Goal: Information Seeking & Learning: Learn about a topic

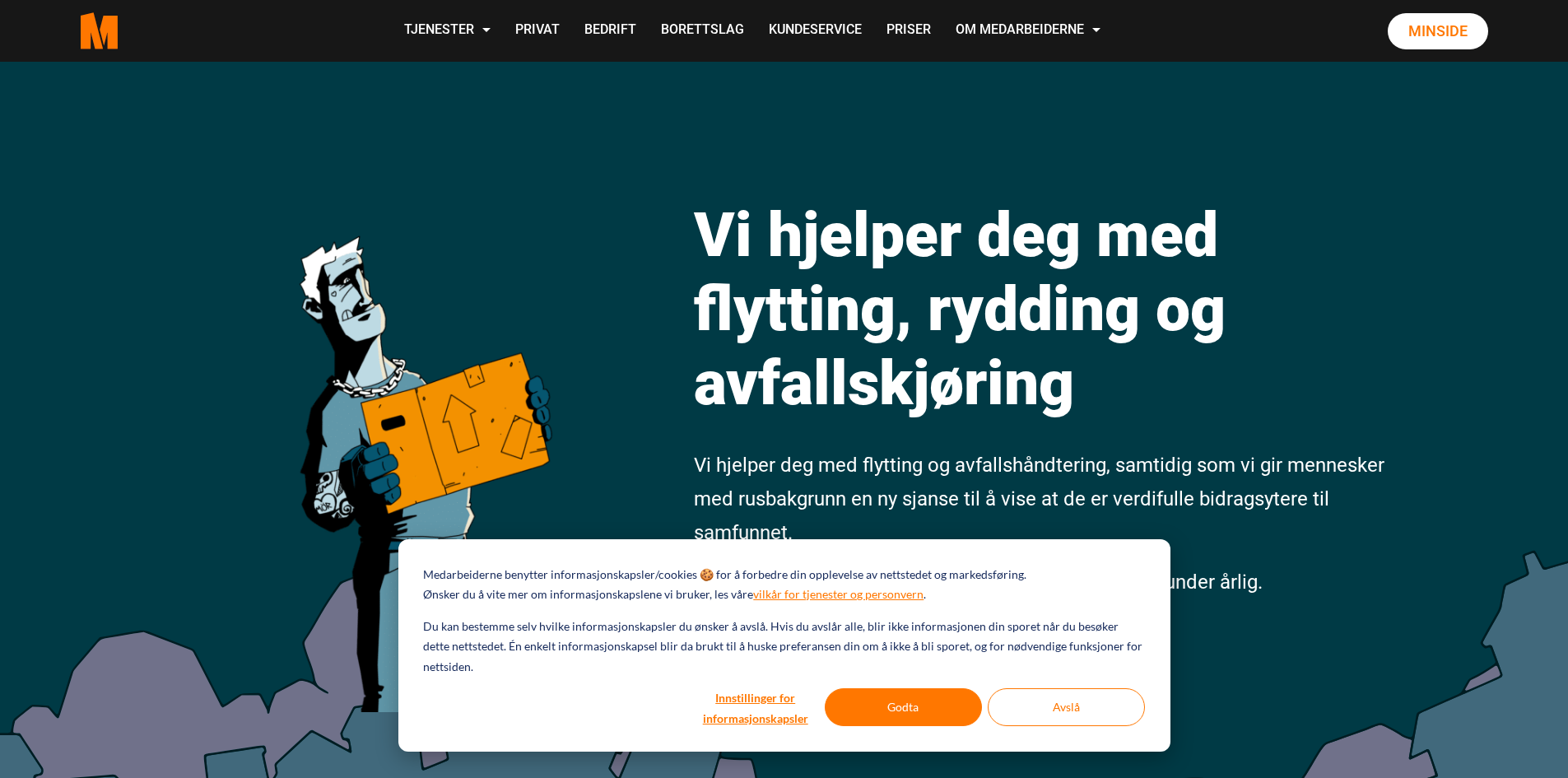
click at [852, 317] on h1 "Vi hjelper deg med flytting, rydding og avfallskjøring" at bounding box center [1042, 309] width 695 height 223
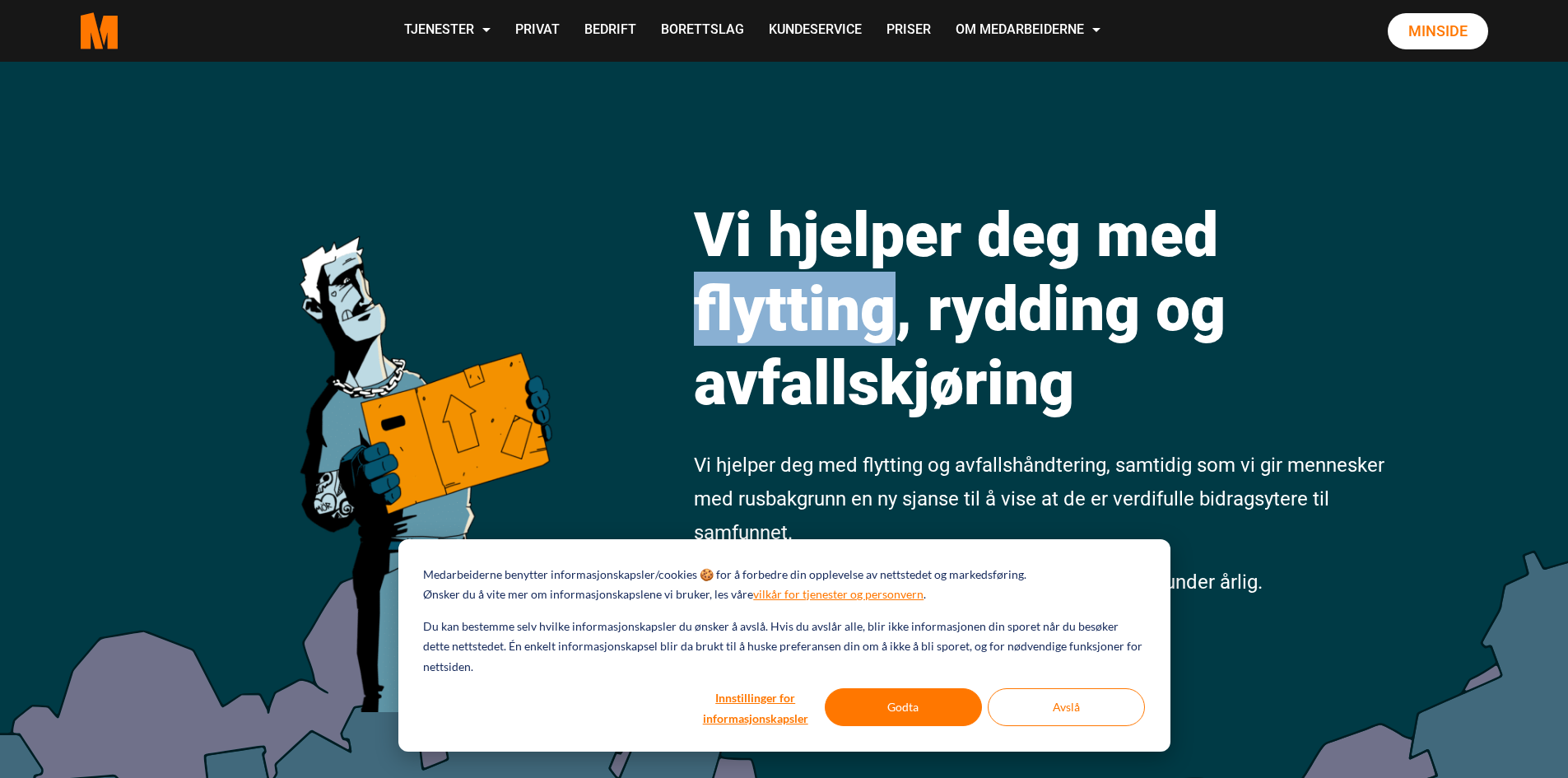
click at [852, 317] on h1 "Vi hjelper deg med flytting, rydding og avfallskjøring" at bounding box center [1042, 309] width 695 height 223
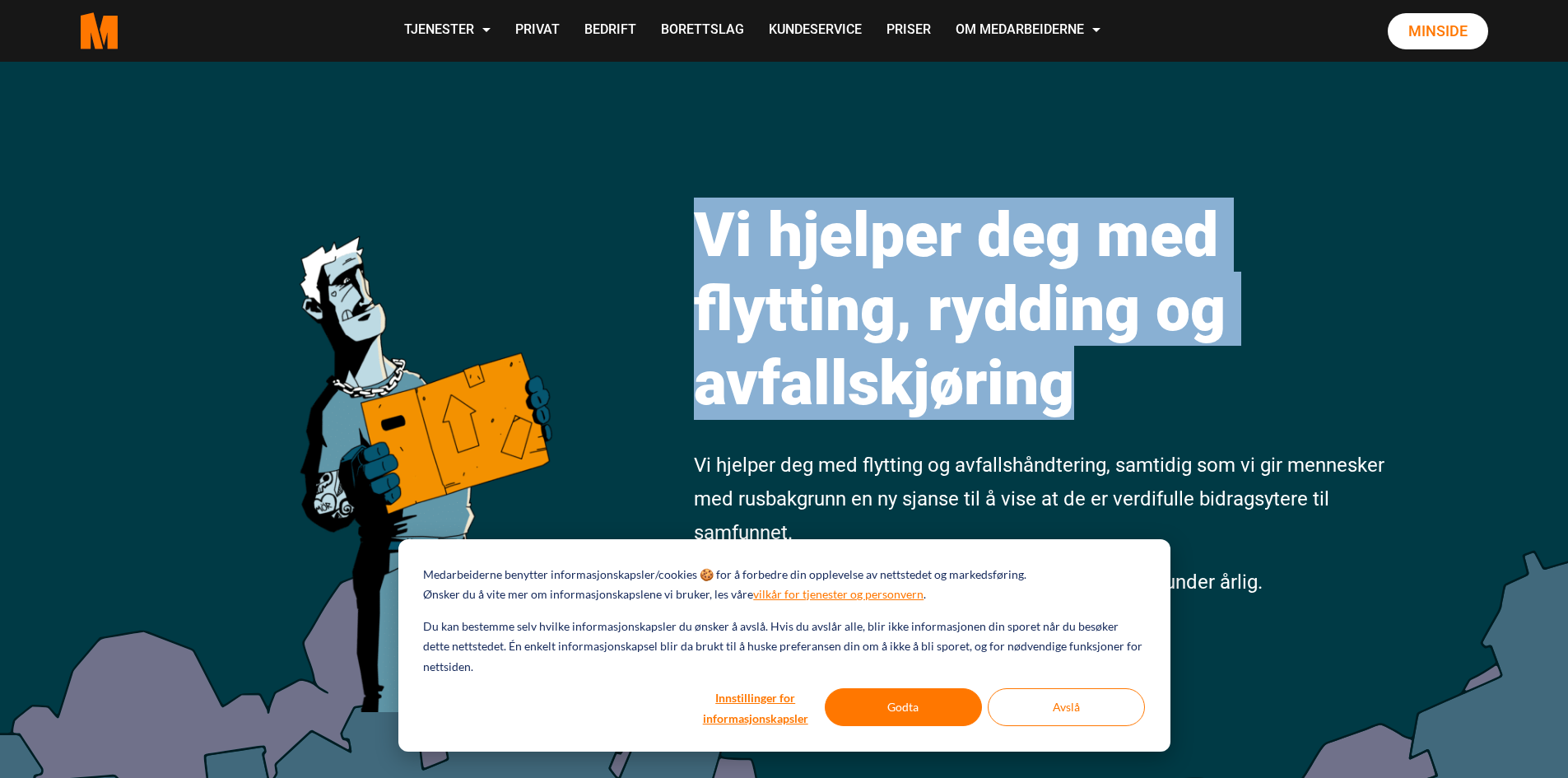
click at [852, 317] on h1 "Vi hjelper deg med flytting, rydding og avfallskjøring" at bounding box center [1042, 309] width 695 height 223
click at [906, 317] on h1 "Vi hjelper deg med flytting, rydding og avfallskjøring" at bounding box center [1042, 309] width 695 height 223
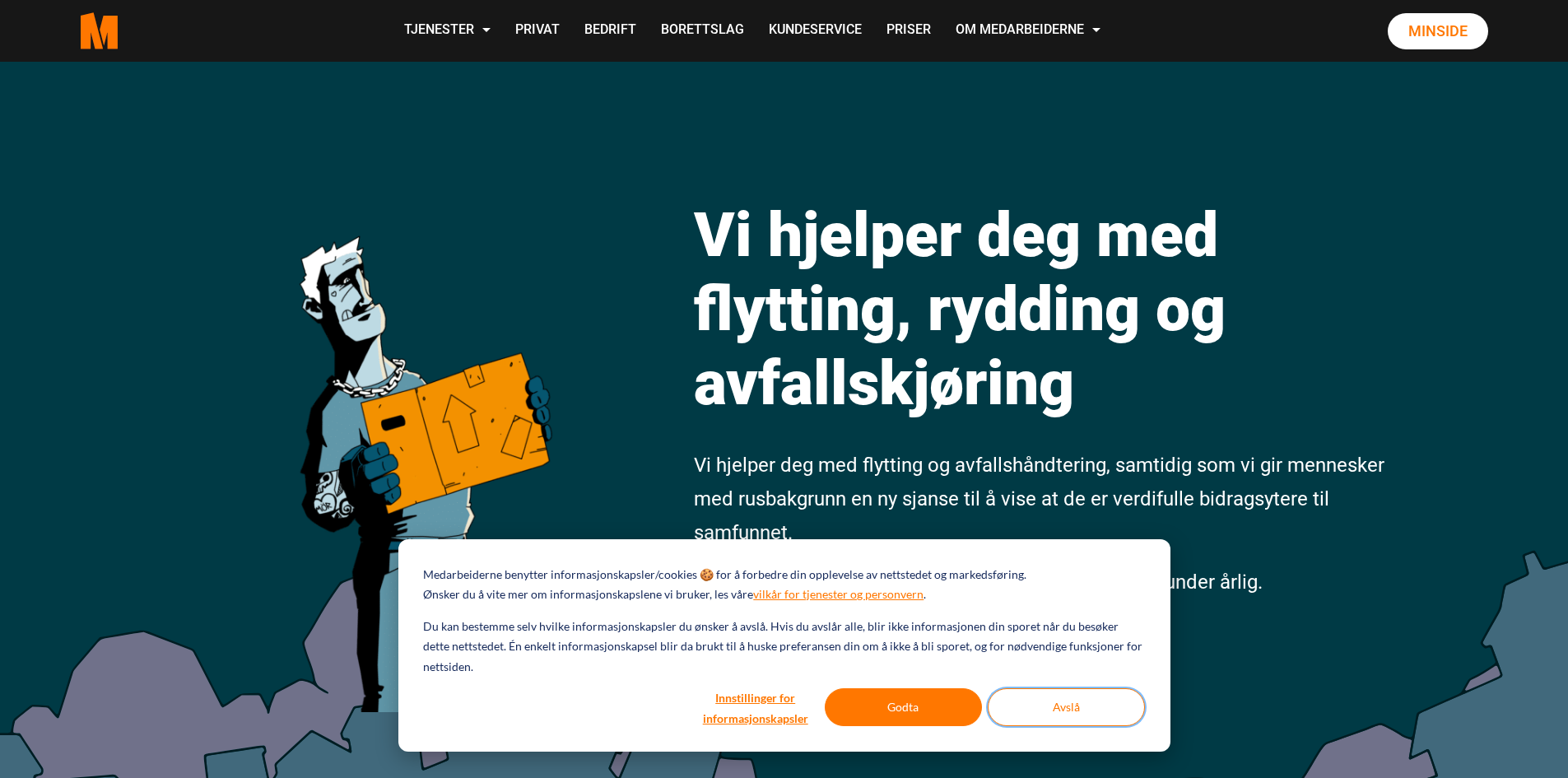
click at [1096, 708] on button "Avslå" at bounding box center [1067, 707] width 157 height 38
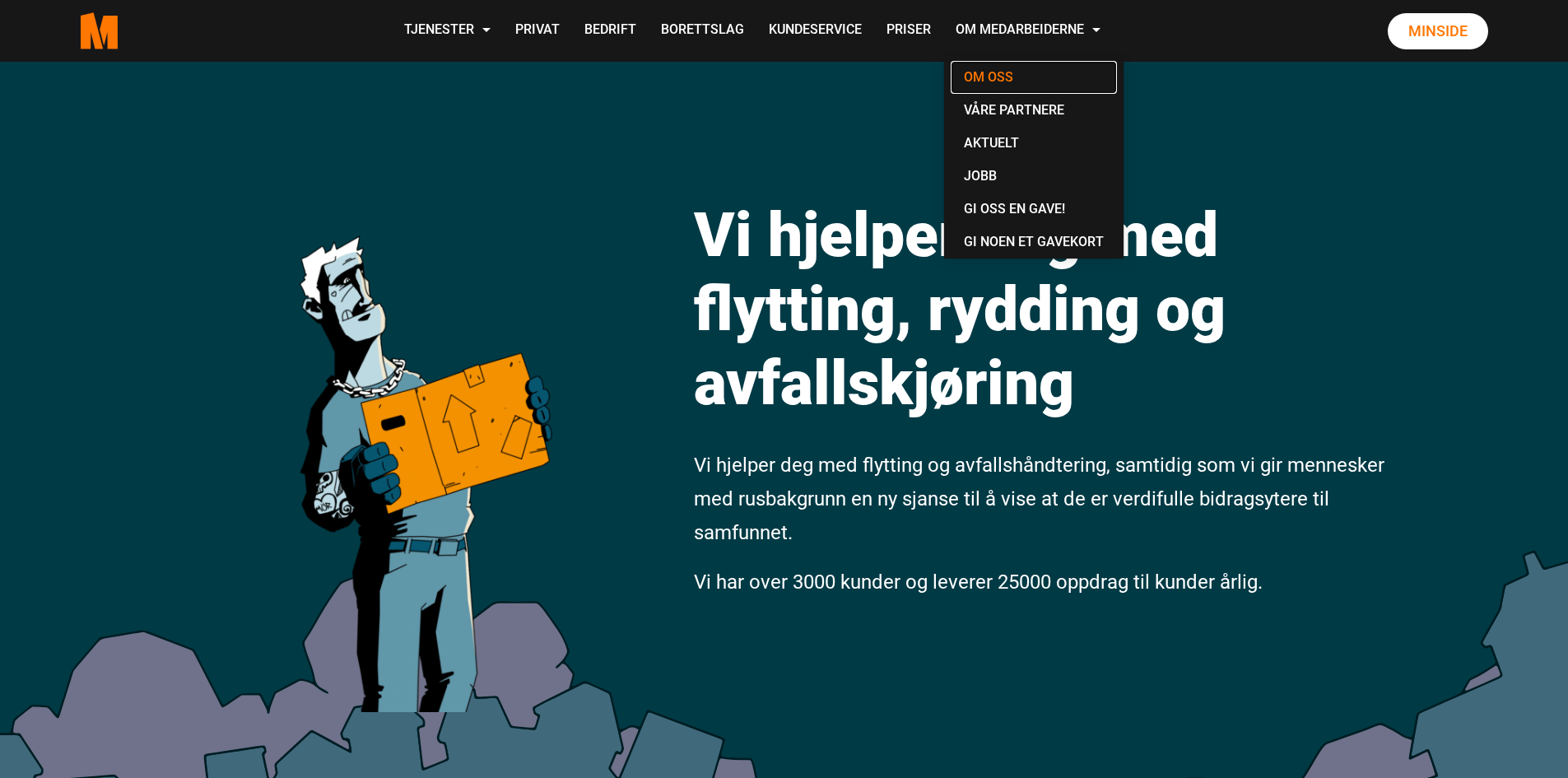
click at [1007, 83] on link "Om oss" at bounding box center [1035, 77] width 167 height 33
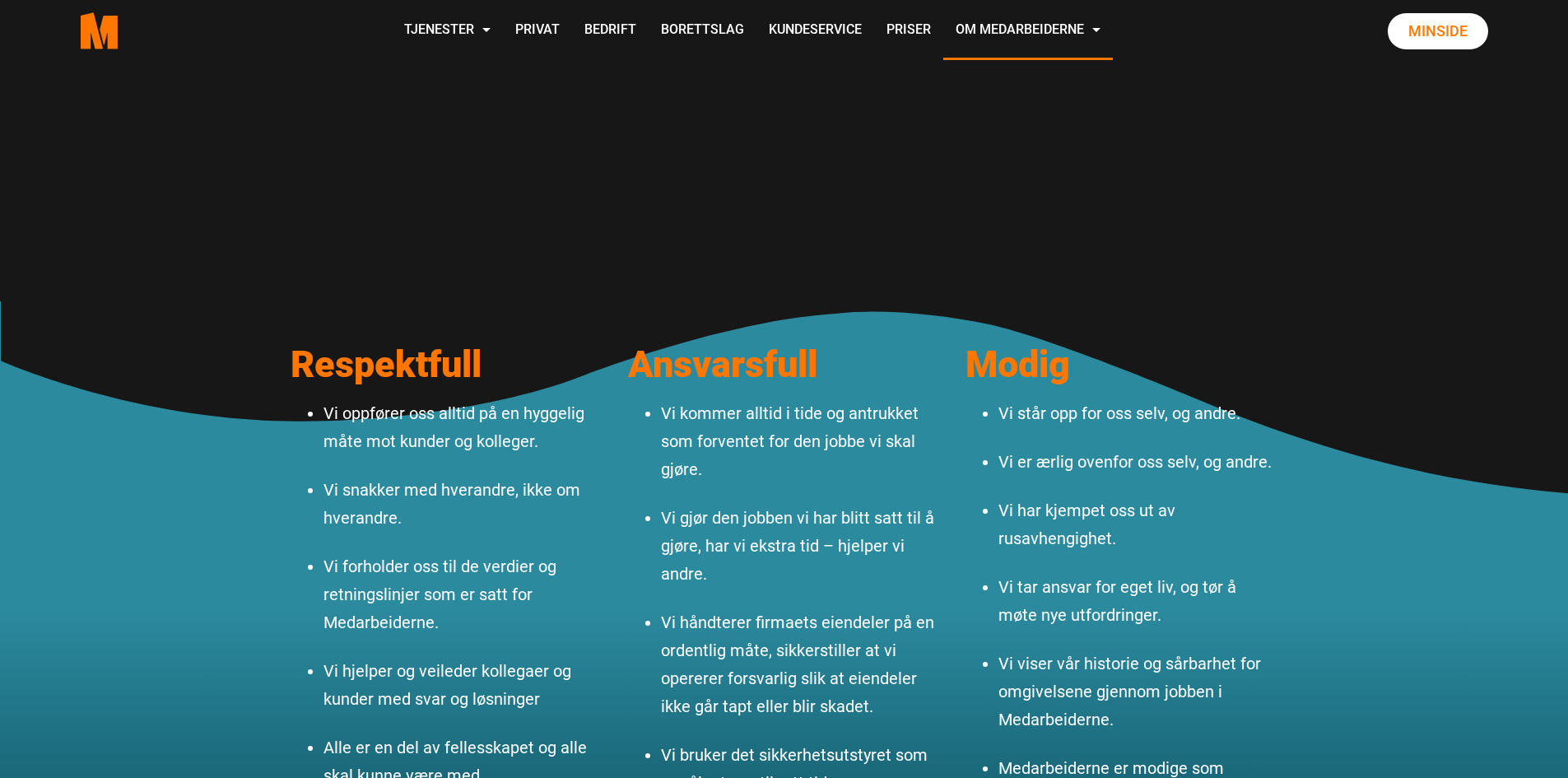
scroll to position [988, 0]
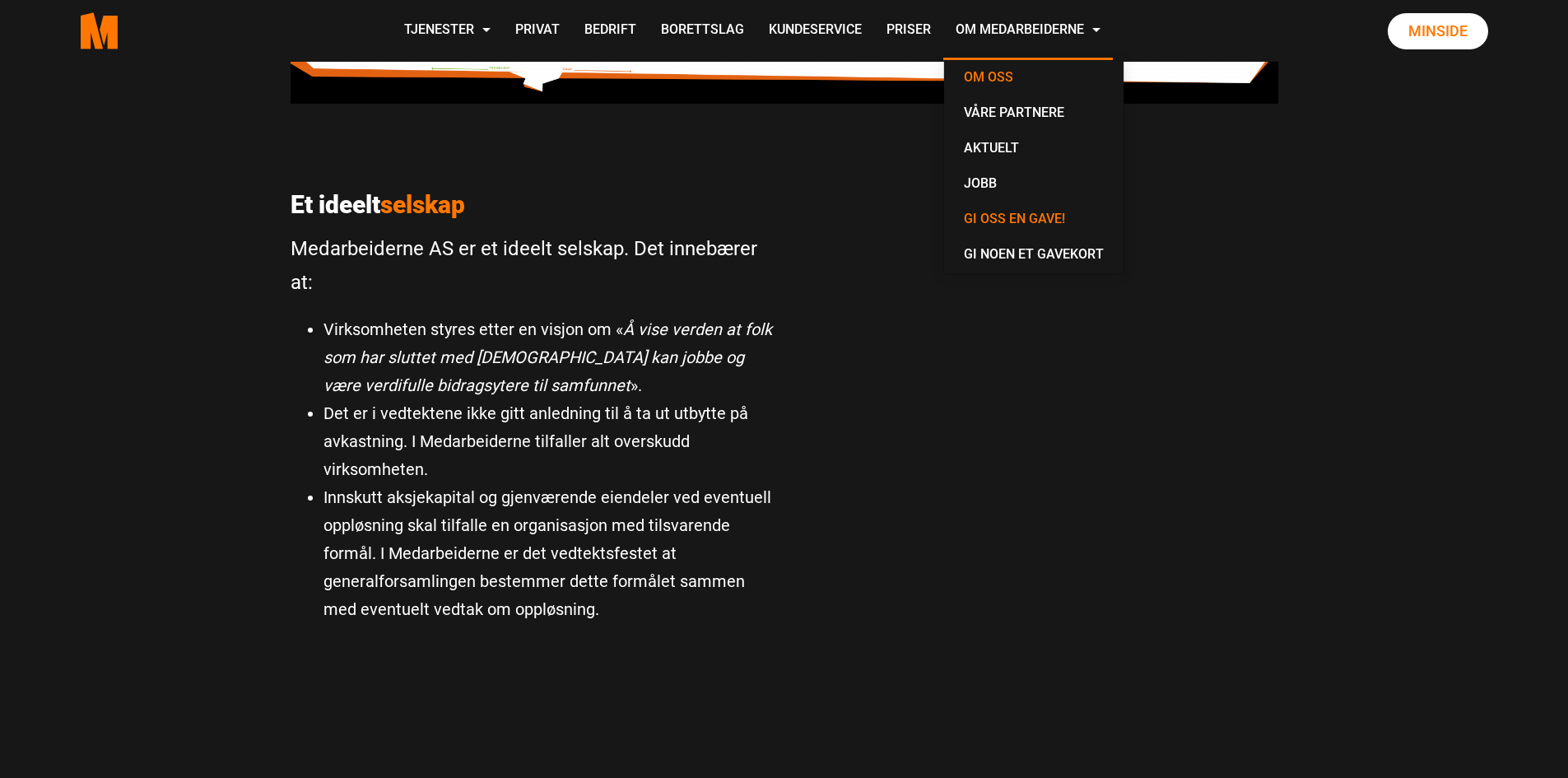
click at [1027, 224] on link "Gi oss en gave!" at bounding box center [1035, 220] width 167 height 35
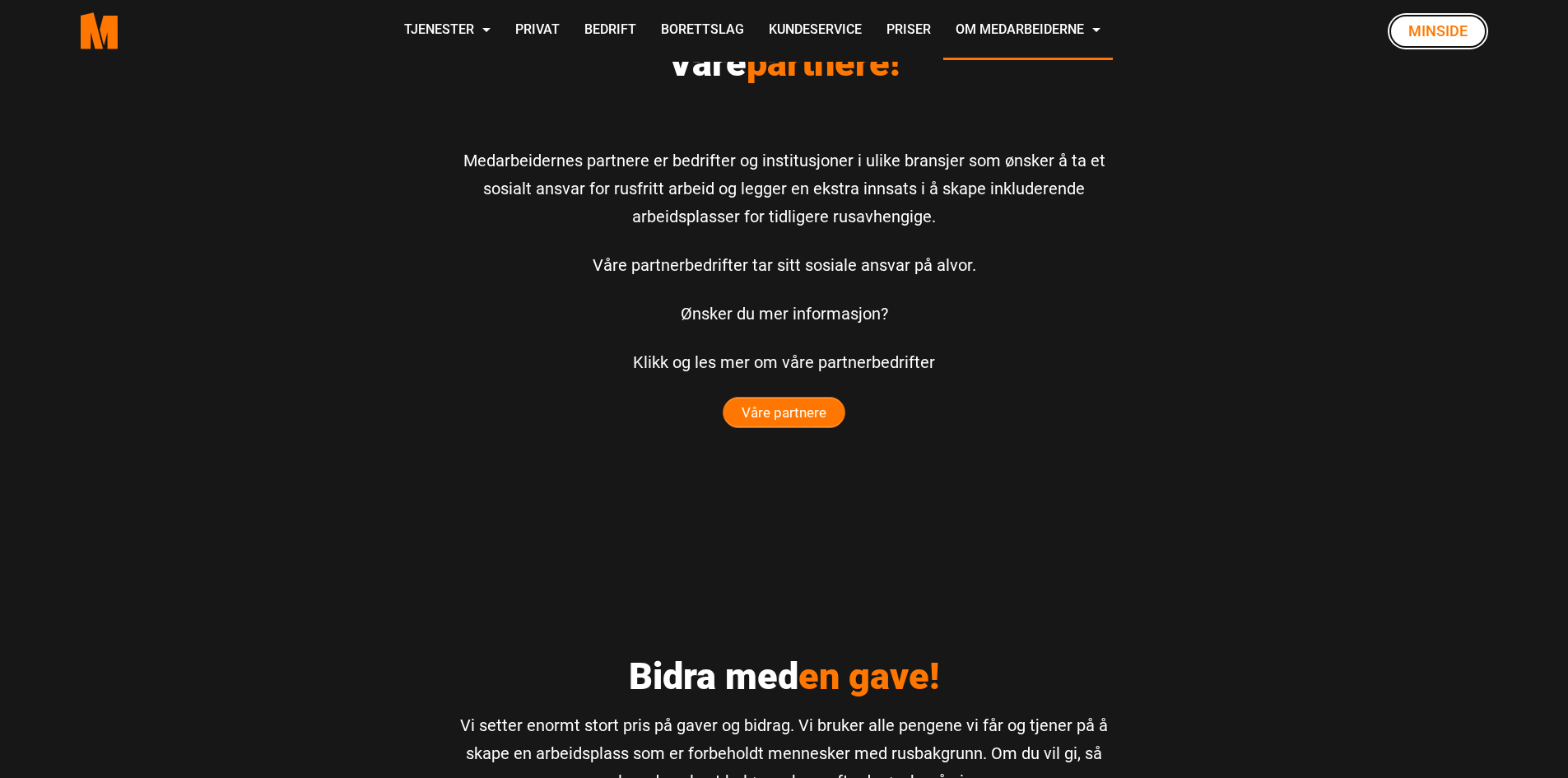
click at [1427, 29] on link "Minside" at bounding box center [1438, 31] width 100 height 36
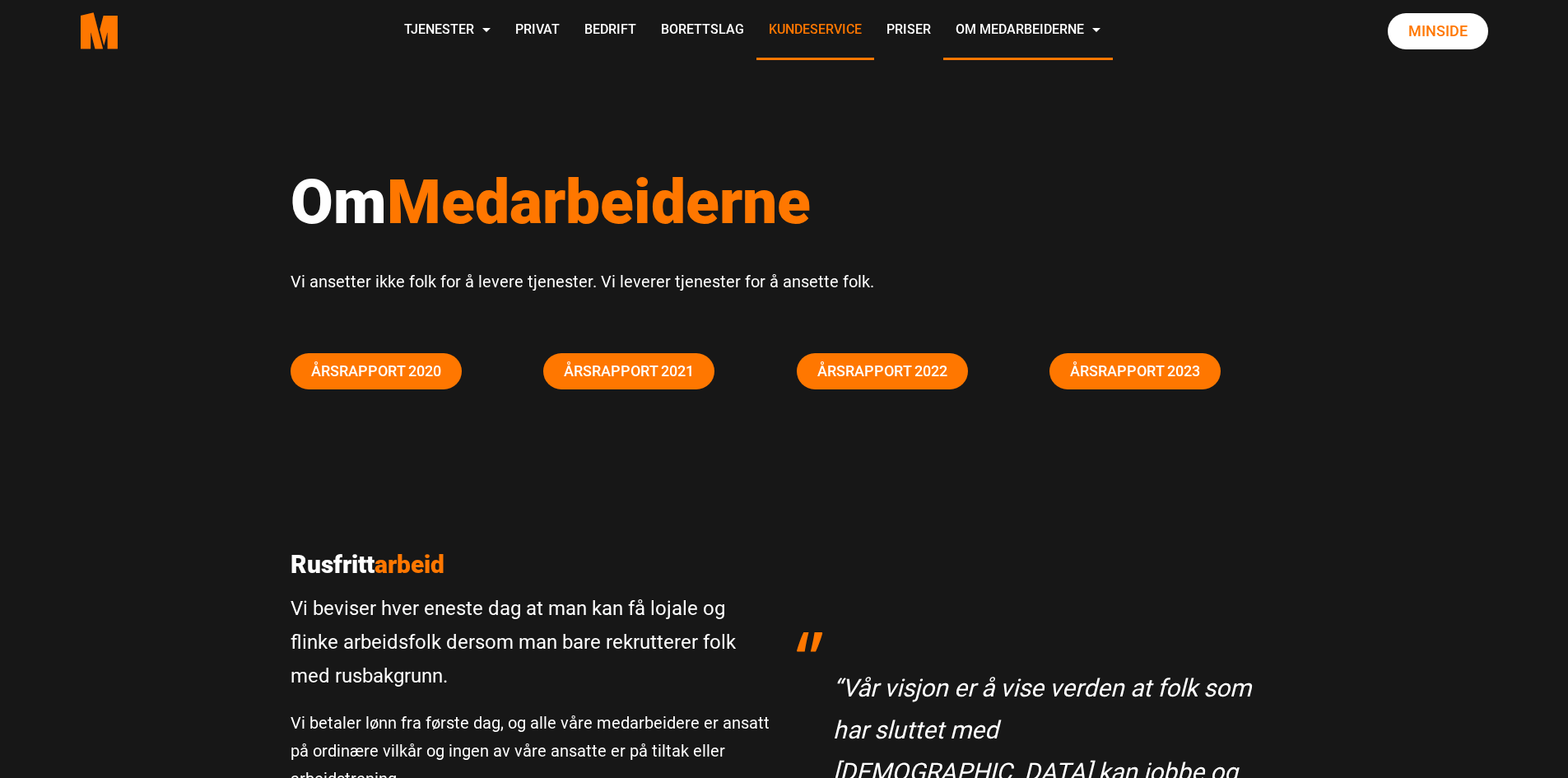
scroll to position [3992, 0]
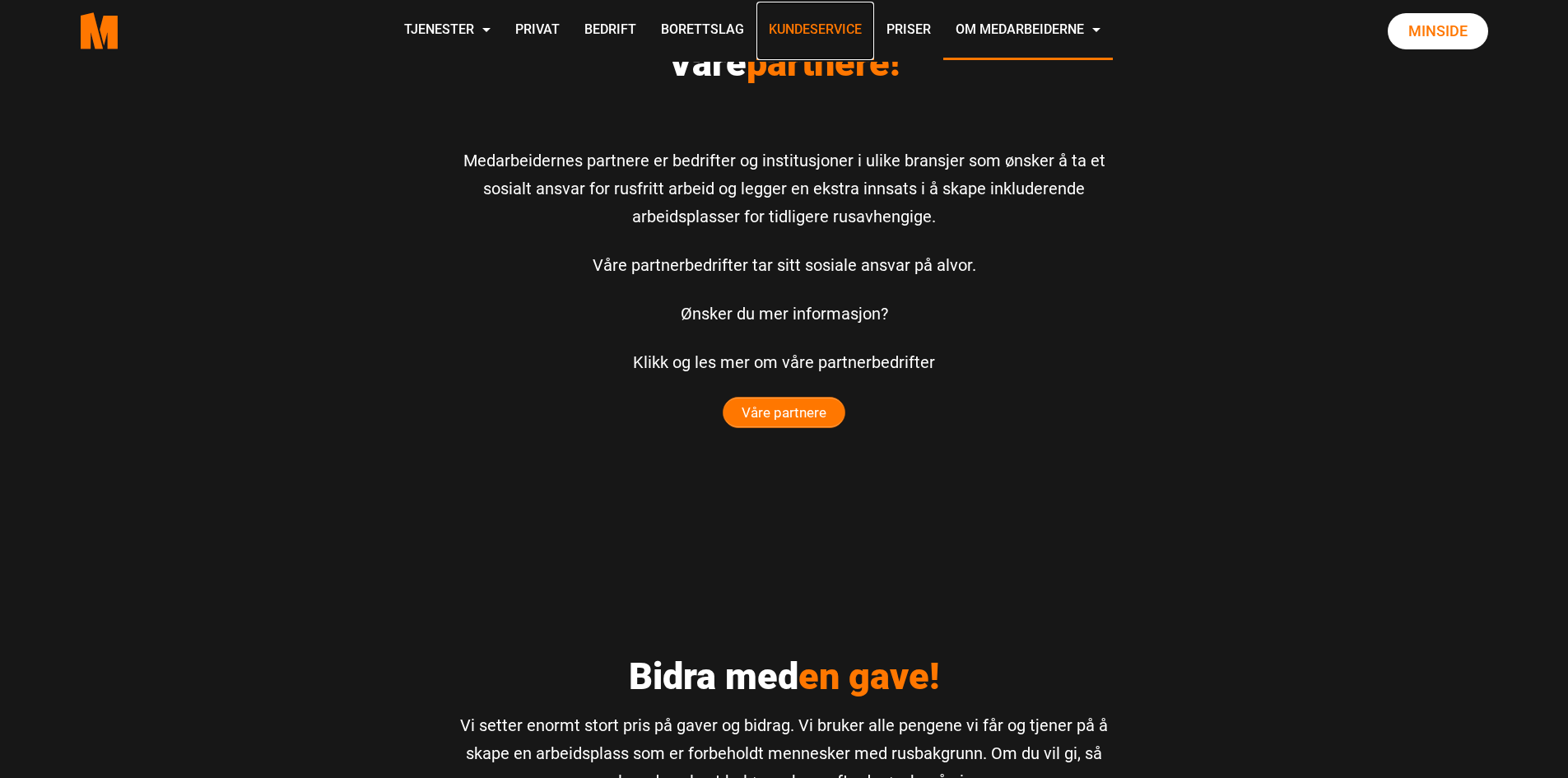
click at [815, 27] on link "Kundeservice" at bounding box center [816, 31] width 117 height 59
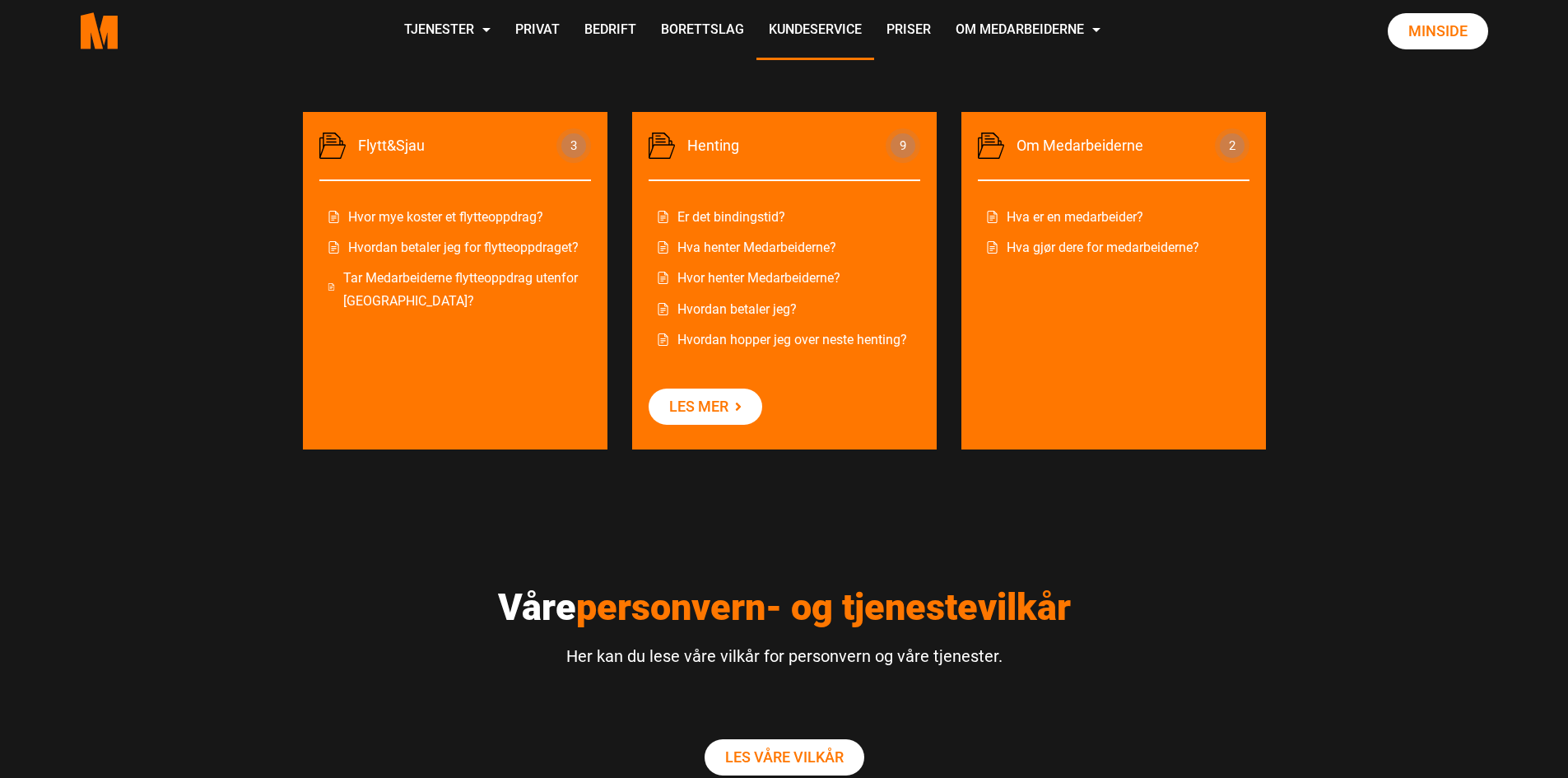
scroll to position [823, 0]
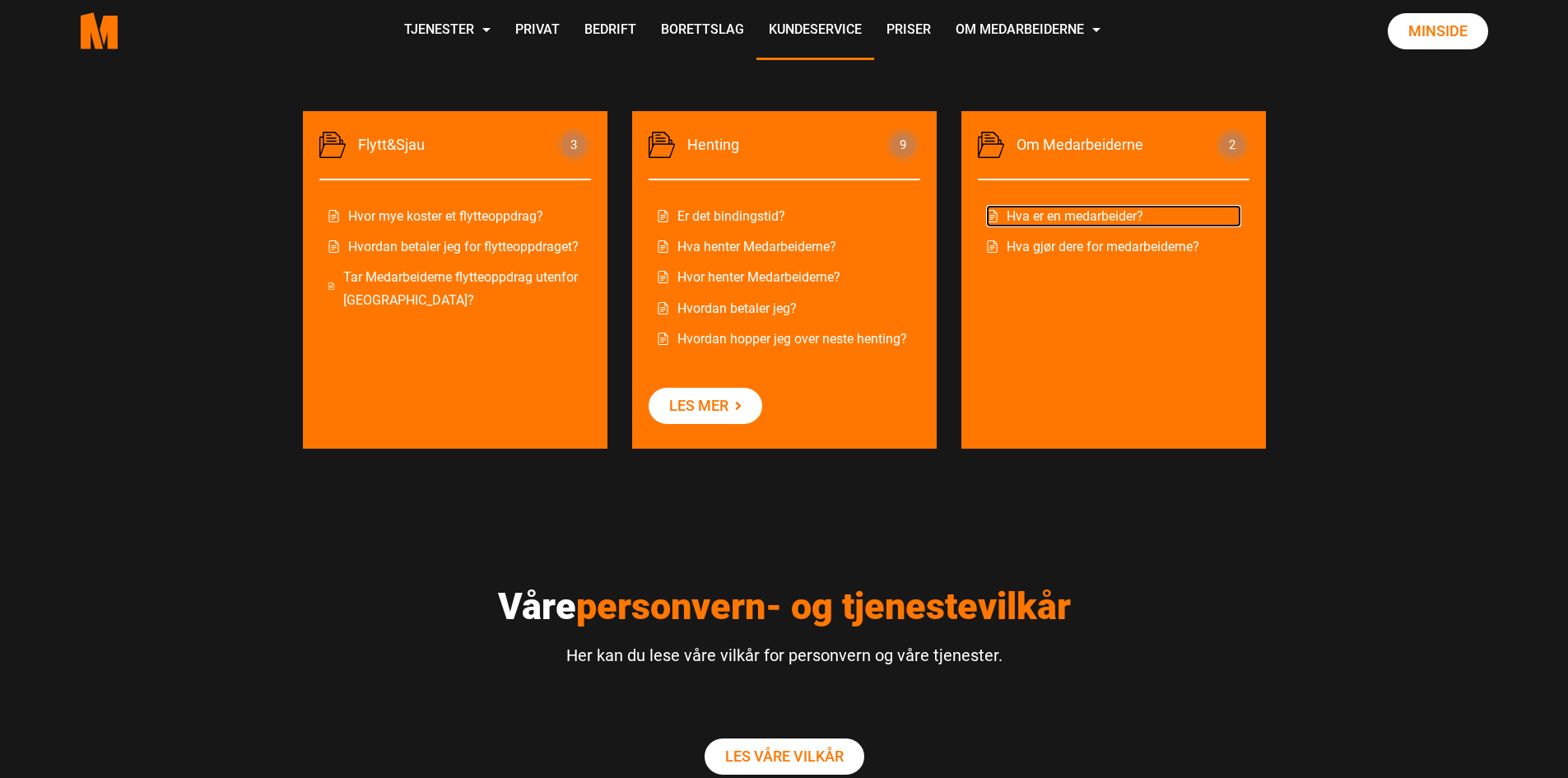
click at [1053, 208] on link "Hva er en medarbeider?" at bounding box center [1113, 215] width 255 height 22
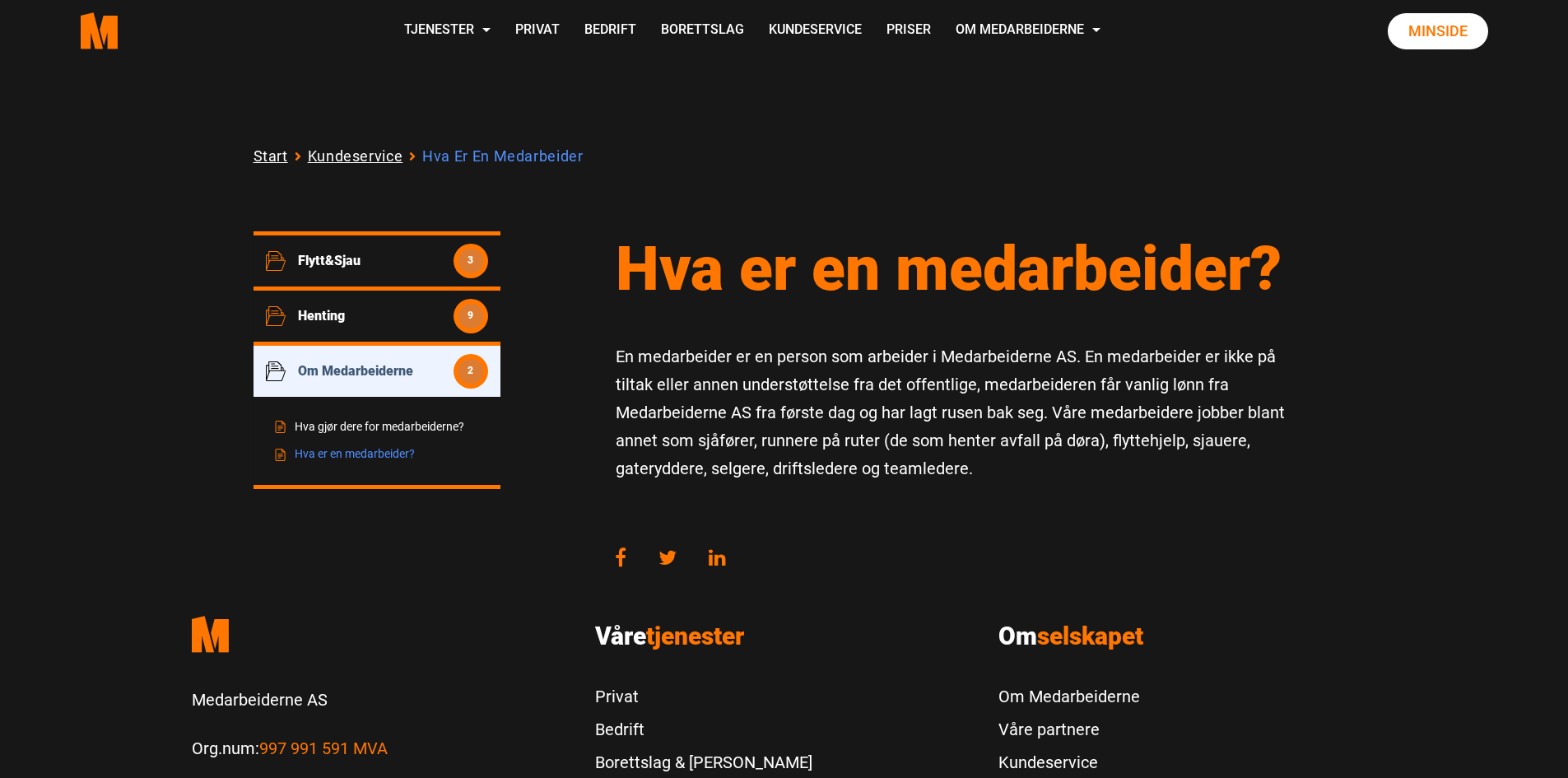
click at [855, 361] on p "En medarbeider er en person som arbeider i Medarbeiderne AS. En medarbeider er …" at bounding box center [965, 412] width 700 height 140
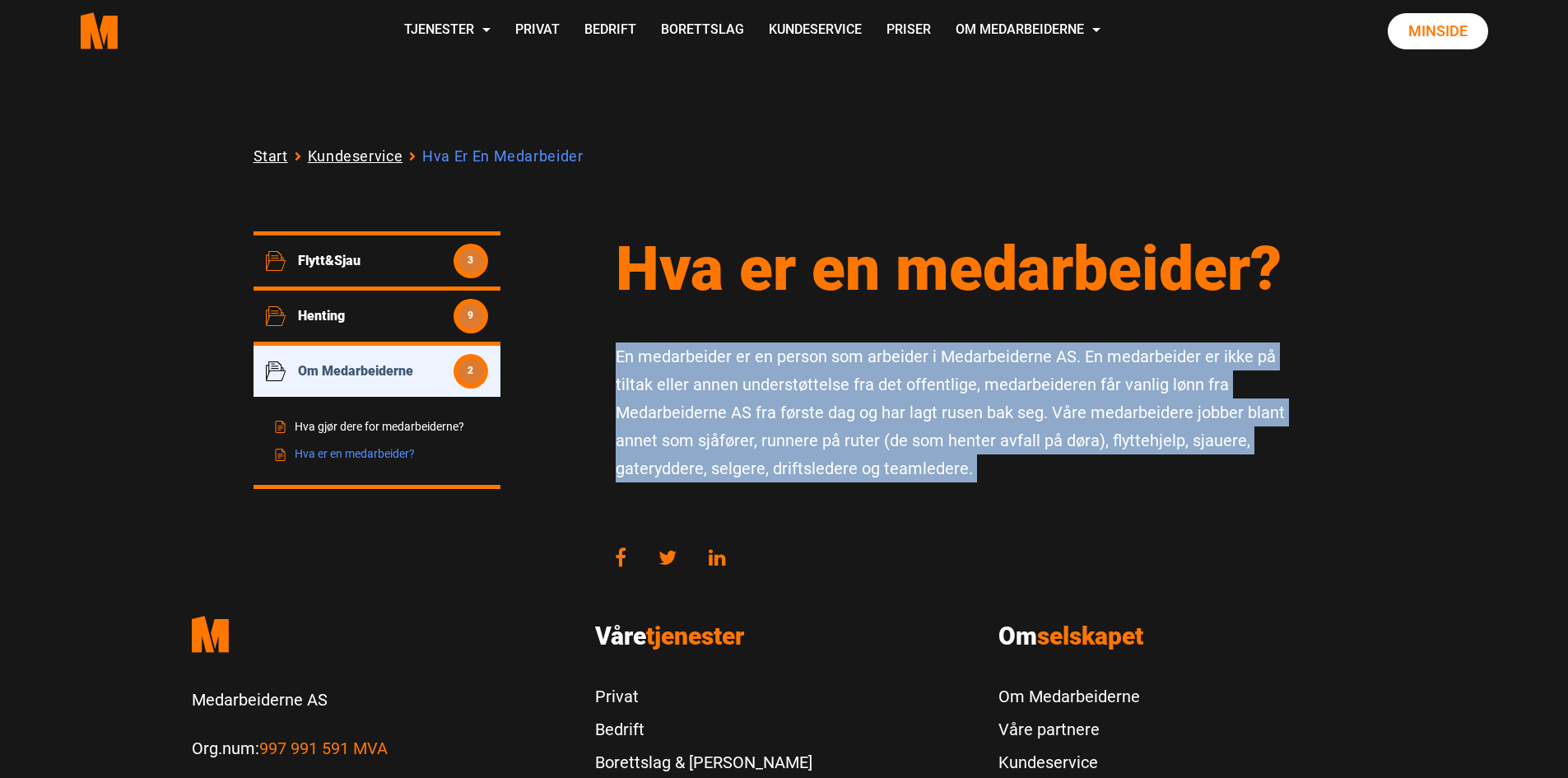
click at [855, 361] on p "En medarbeider er en person som arbeider i Medarbeiderne AS. En medarbeider er …" at bounding box center [965, 412] width 700 height 140
click at [918, 361] on p "En medarbeider er en person som arbeider i Medarbeiderne AS. En medarbeider er …" at bounding box center [965, 412] width 700 height 140
click at [1062, 360] on p "En medarbeider er en person som arbeider i Medarbeiderne AS. En medarbeider er …" at bounding box center [965, 412] width 700 height 140
click at [737, 390] on p "En medarbeider er en person som arbeider i Medarbeiderne AS. En medarbeider er …" at bounding box center [965, 412] width 700 height 140
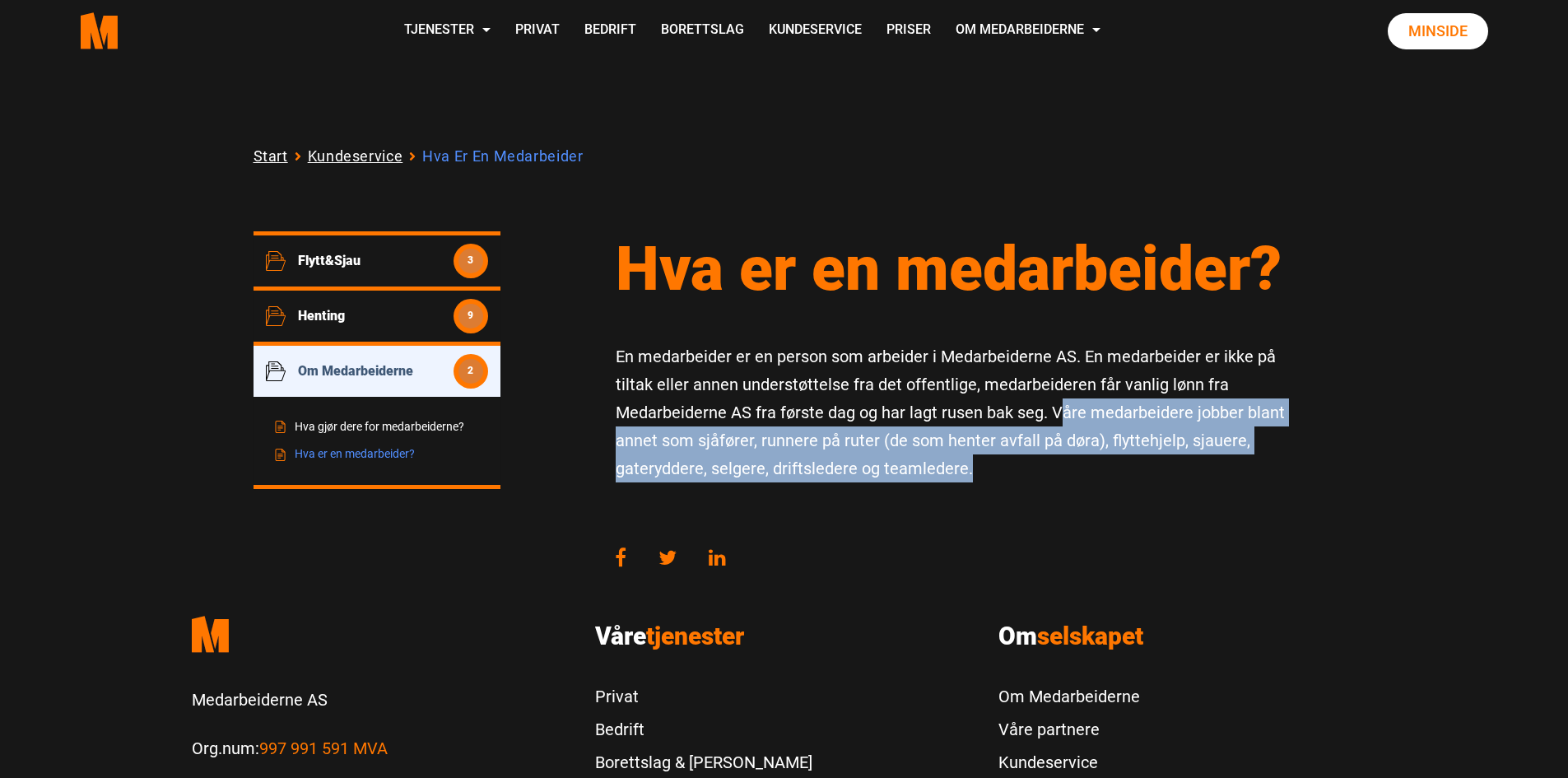
drag, startPoint x: 1051, startPoint y: 408, endPoint x: 856, endPoint y: 474, distance: 205.9
click at [852, 479] on p "En medarbeider er en person som arbeider i Medarbeiderne AS. En medarbeider er …" at bounding box center [965, 412] width 700 height 140
click at [355, 317] on span "Henting" at bounding box center [376, 316] width 155 height 16
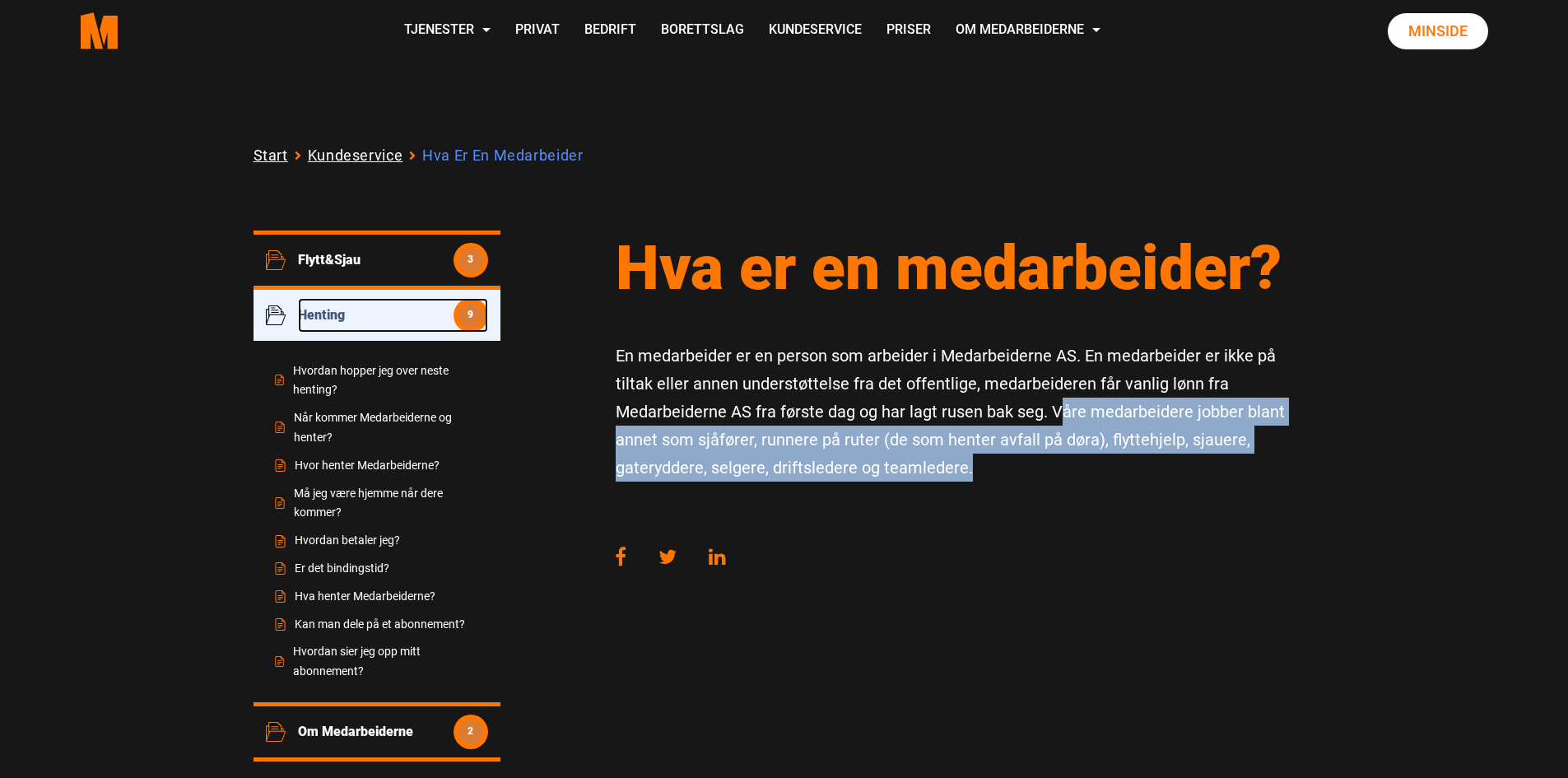
scroll to position [247, 0]
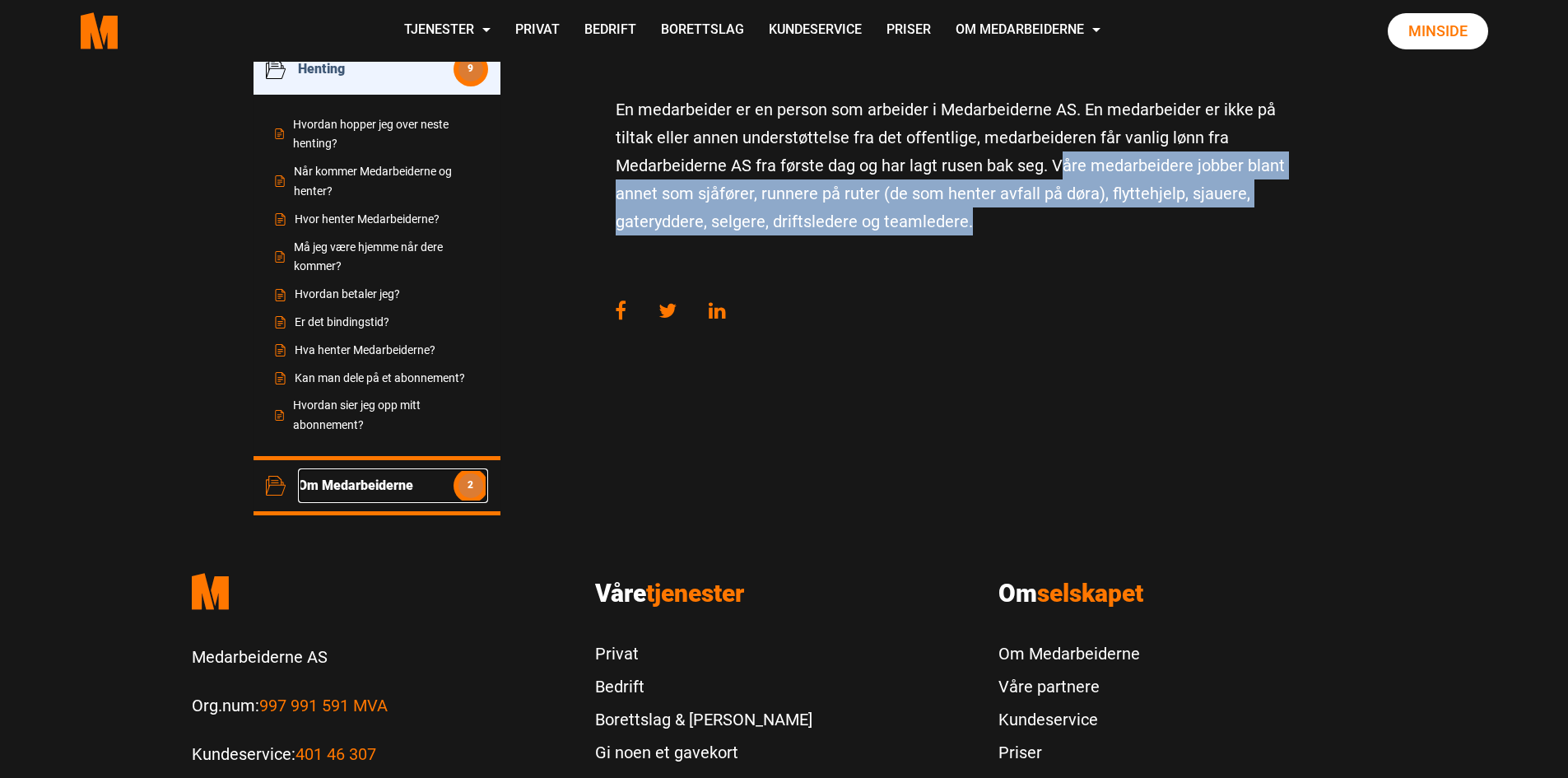
click at [406, 481] on span "Om Medarbeiderne" at bounding box center [376, 485] width 155 height 16
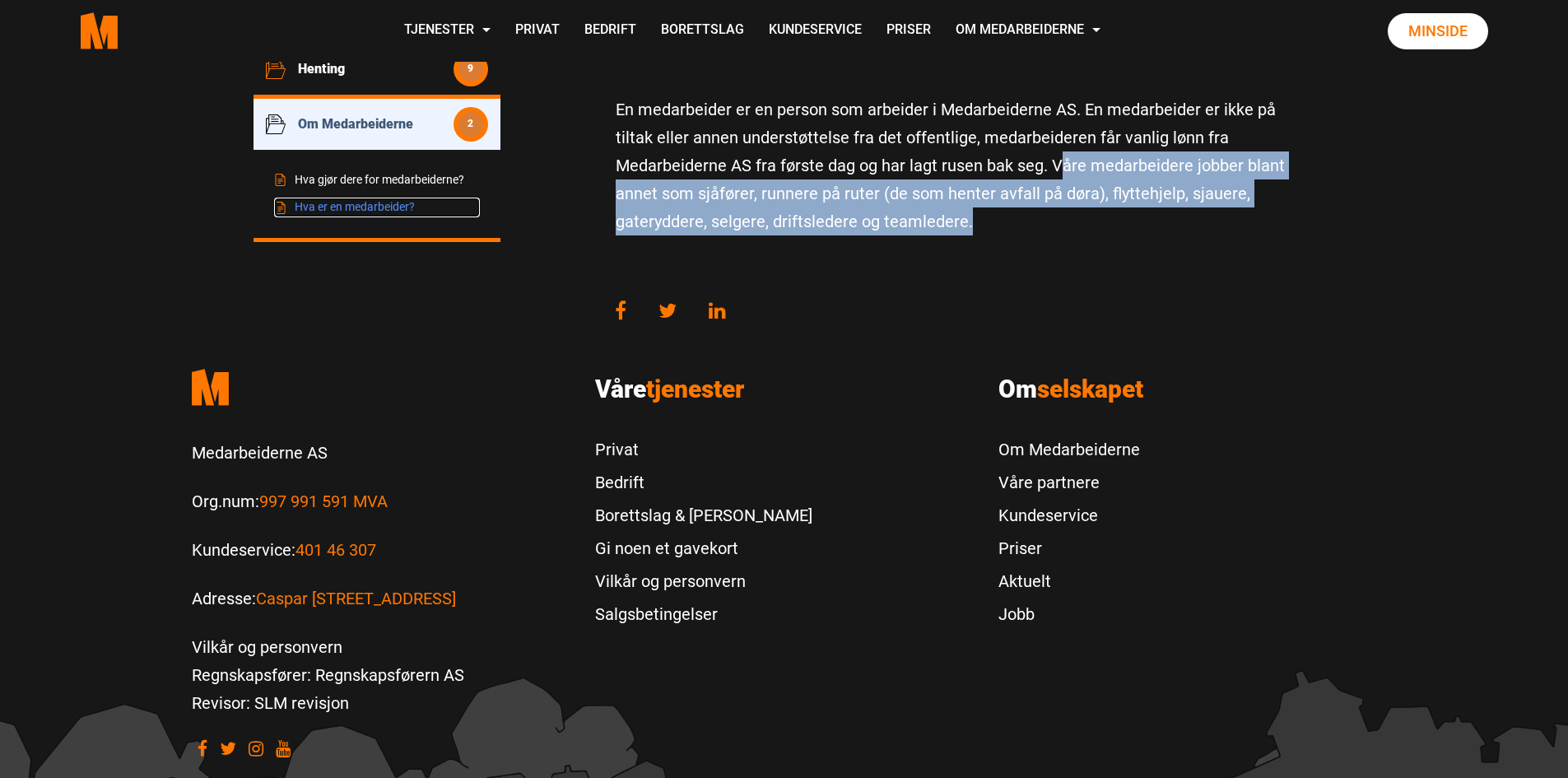
click at [378, 211] on link "Hva er en medarbeider?" at bounding box center [376, 208] width 206 height 20
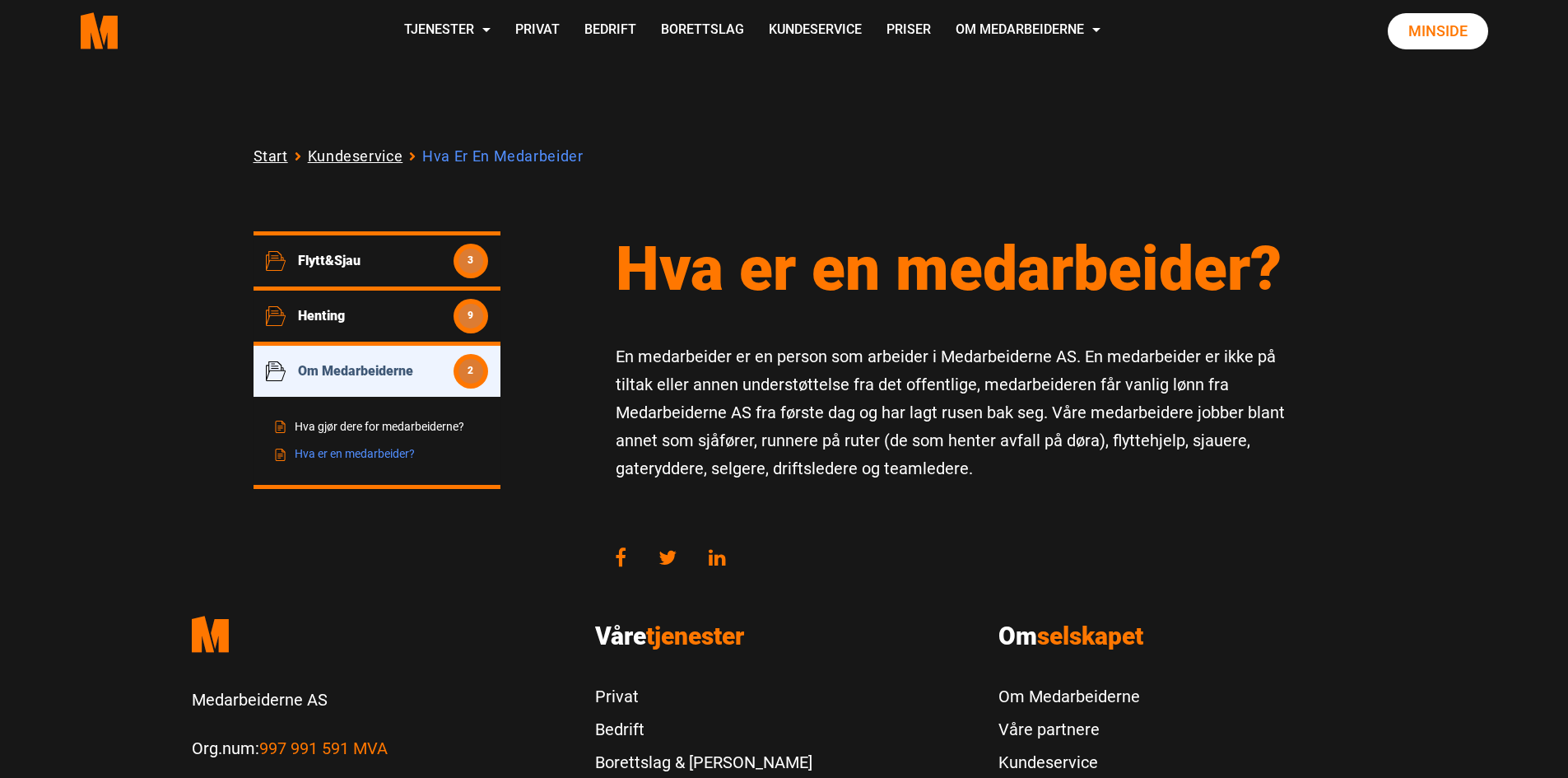
click at [810, 353] on p "En medarbeider er en person som arbeider i Medarbeiderne AS. En medarbeider er …" at bounding box center [965, 412] width 700 height 140
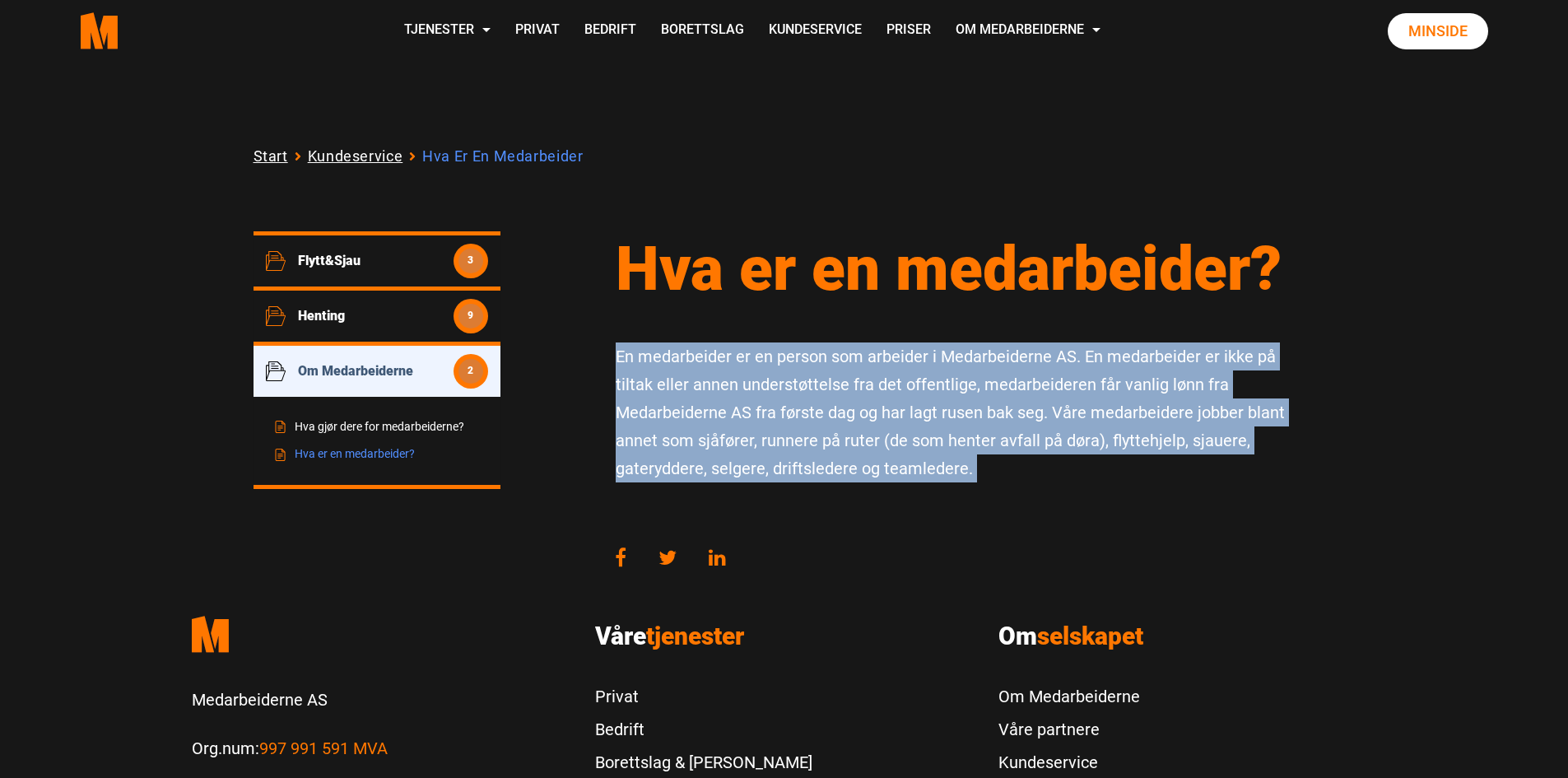
click at [810, 353] on p "En medarbeider er en person som arbeider i Medarbeiderne AS. En medarbeider er …" at bounding box center [965, 412] width 700 height 140
click at [889, 364] on p "En medarbeider er en person som arbeider i Medarbeiderne AS. En medarbeider er …" at bounding box center [965, 412] width 700 height 140
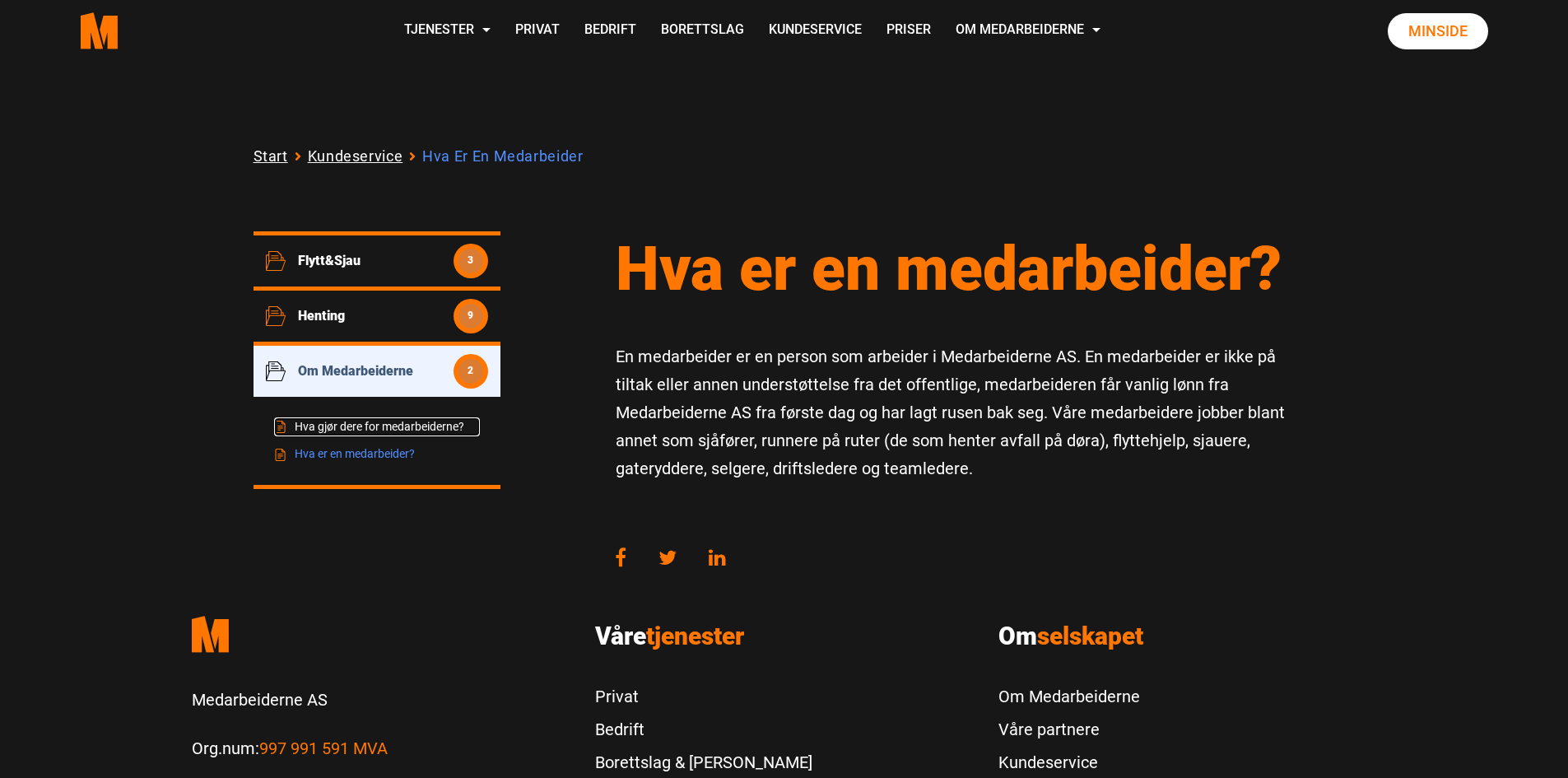
click at [351, 425] on link "Hva gjør dere for medarbeiderne?" at bounding box center [376, 427] width 206 height 20
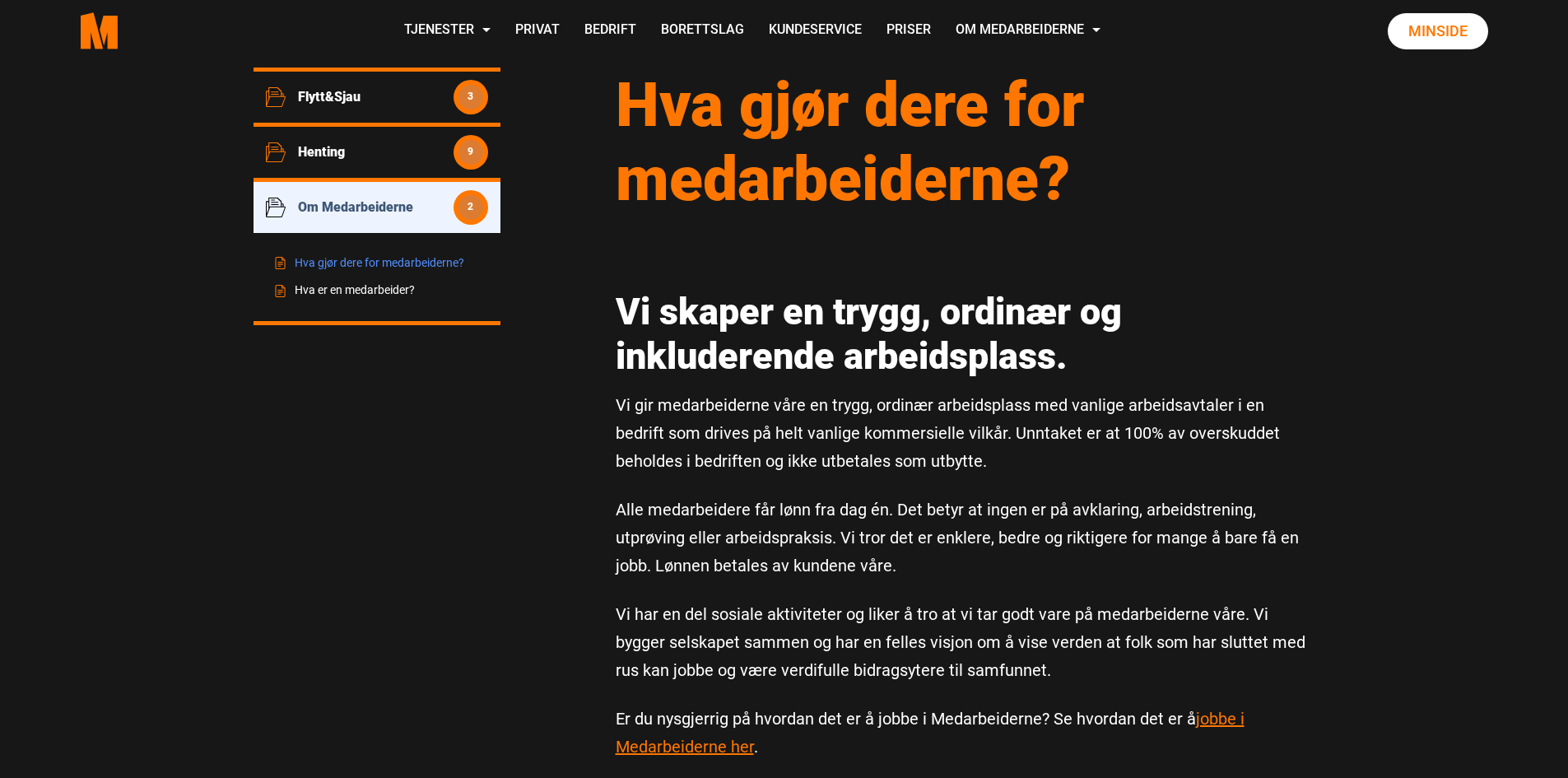
scroll to position [165, 0]
click at [815, 460] on p "Vi gir medarbeiderne våre en trygg, ordinær arbeidsplass med vanlige arbeidsavt…" at bounding box center [965, 432] width 700 height 84
click at [815, 461] on p "Vi gir medarbeiderne våre en trygg, ordinær arbeidsplass med vanlige arbeidsavt…" at bounding box center [965, 432] width 700 height 84
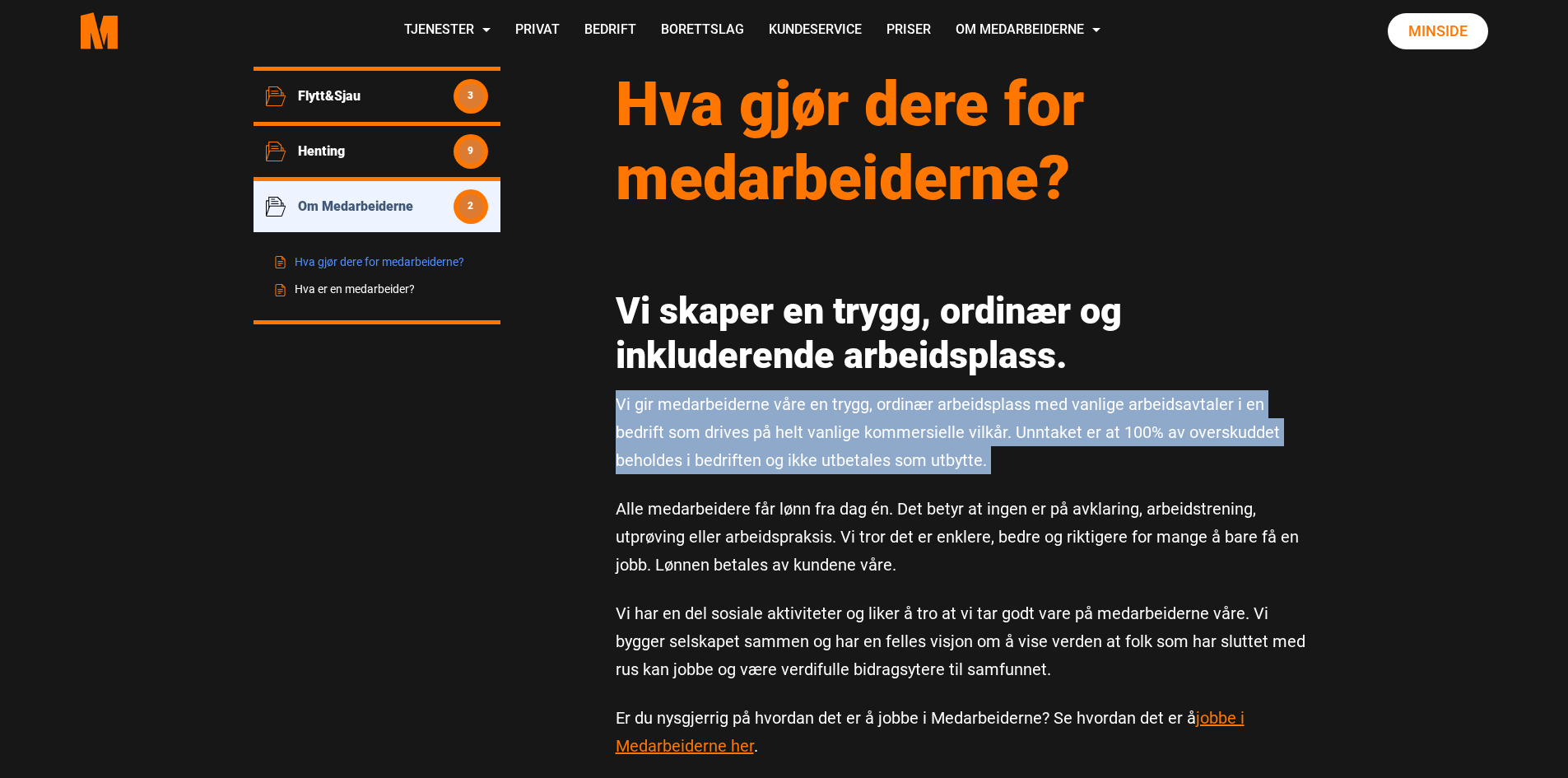
click at [815, 462] on p "Vi gir medarbeiderne våre en trygg, ordinær arbeidsplass med vanlige arbeidsavt…" at bounding box center [965, 432] width 700 height 84
click at [834, 460] on p "Vi gir medarbeiderne våre en trygg, ordinær arbeidsplass med vanlige arbeidsavt…" at bounding box center [965, 432] width 700 height 84
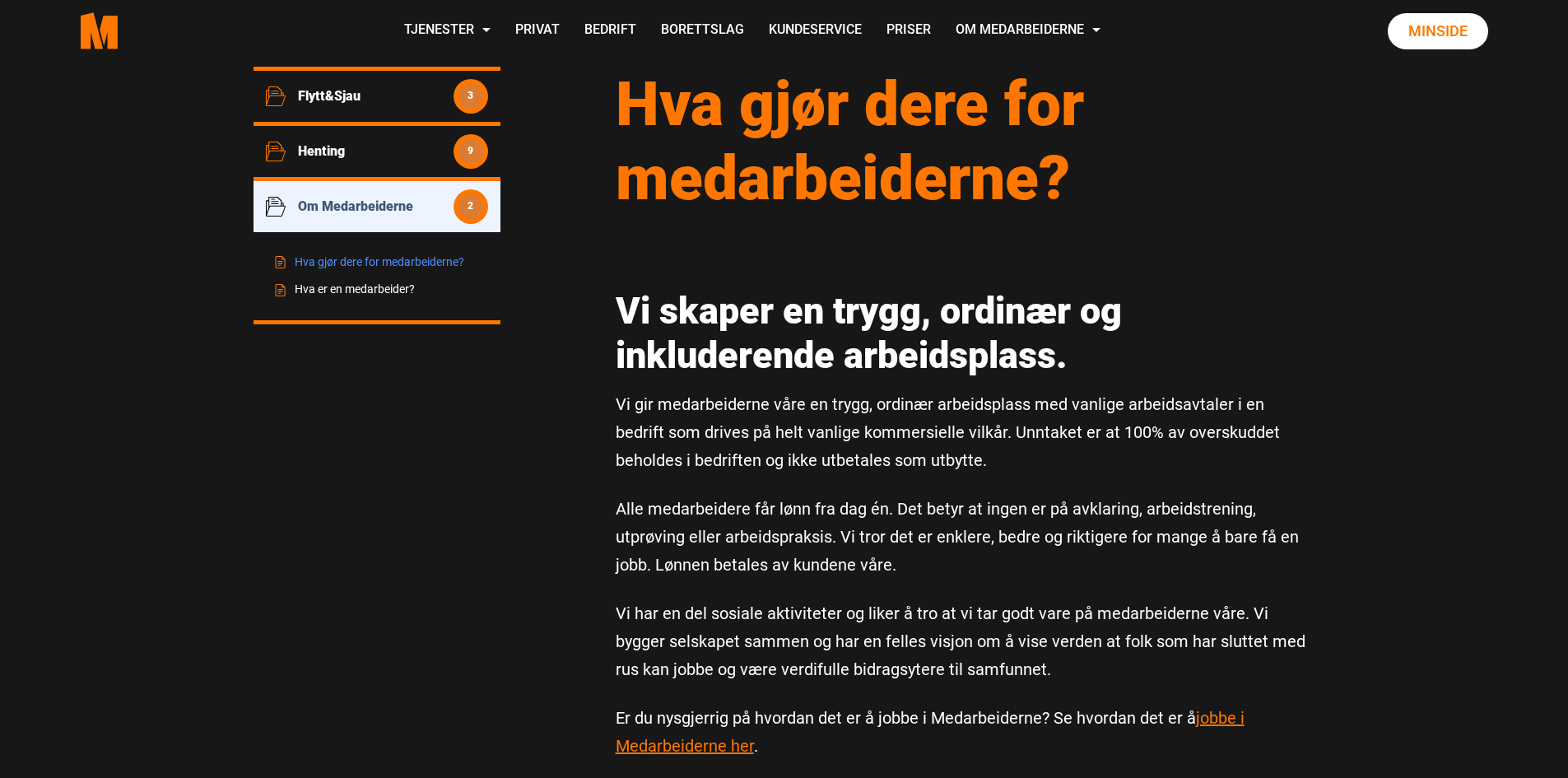
scroll to position [247, 0]
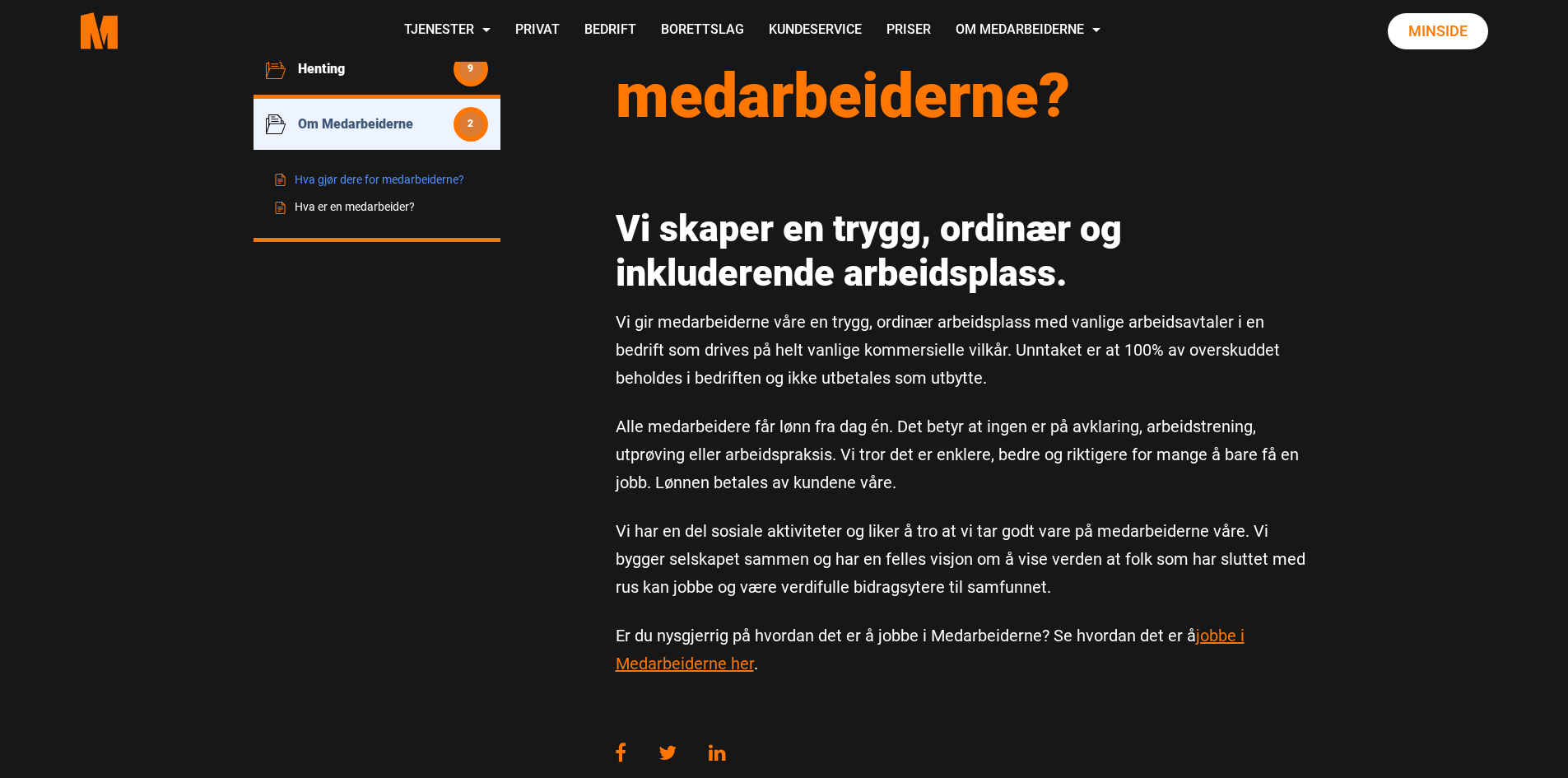
click at [862, 427] on p "Alle medarbeidere får lønn fra dag én. Det betyr at ingen er på avklaring, arbe…" at bounding box center [965, 454] width 700 height 84
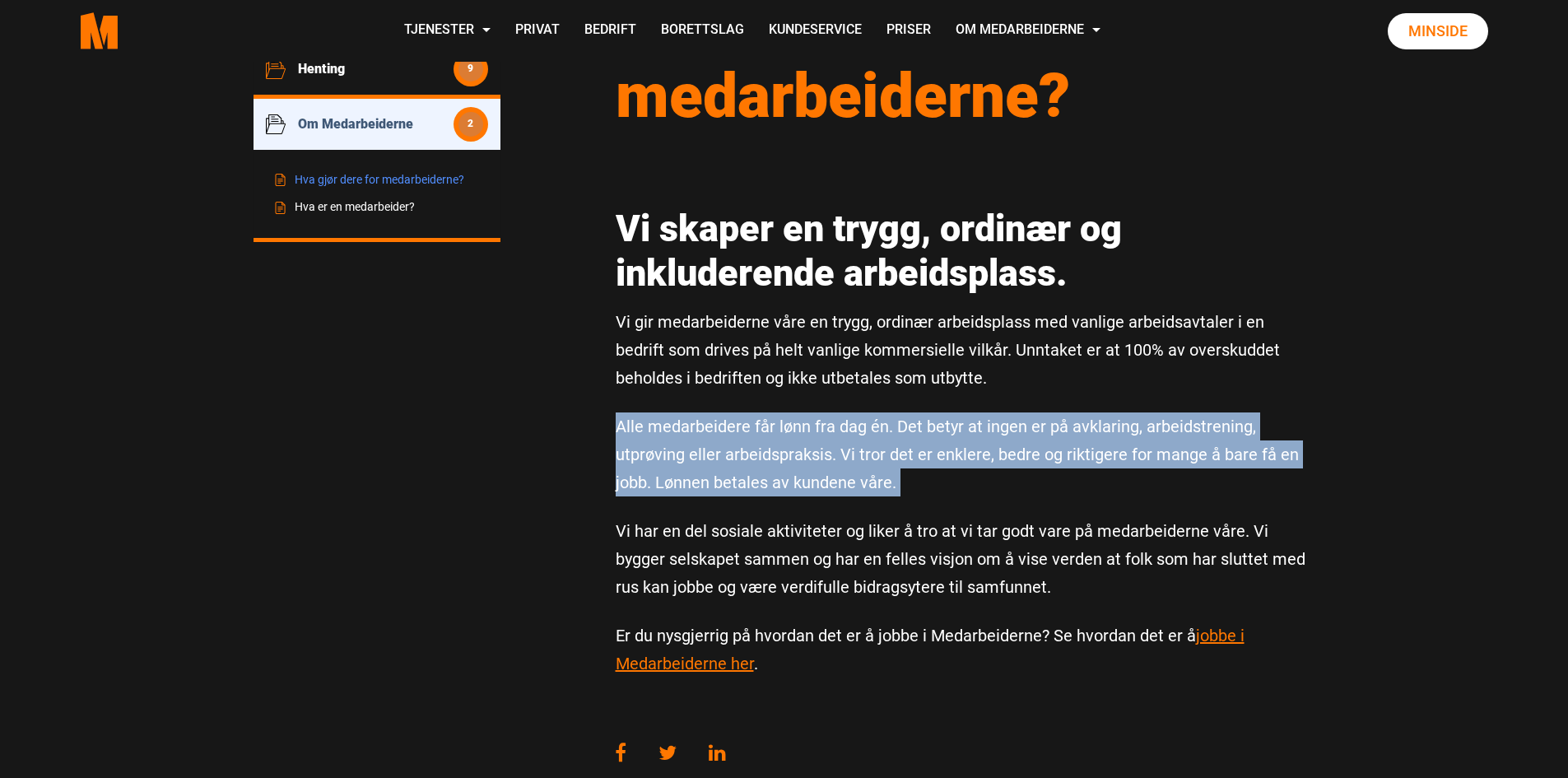
click at [862, 427] on p "Alle medarbeidere får lønn fra dag én. Det betyr at ingen er på avklaring, arbe…" at bounding box center [965, 454] width 700 height 84
click at [959, 427] on p "Alle medarbeidere får lønn fra dag én. Det betyr at ingen er på avklaring, arbe…" at bounding box center [965, 454] width 700 height 84
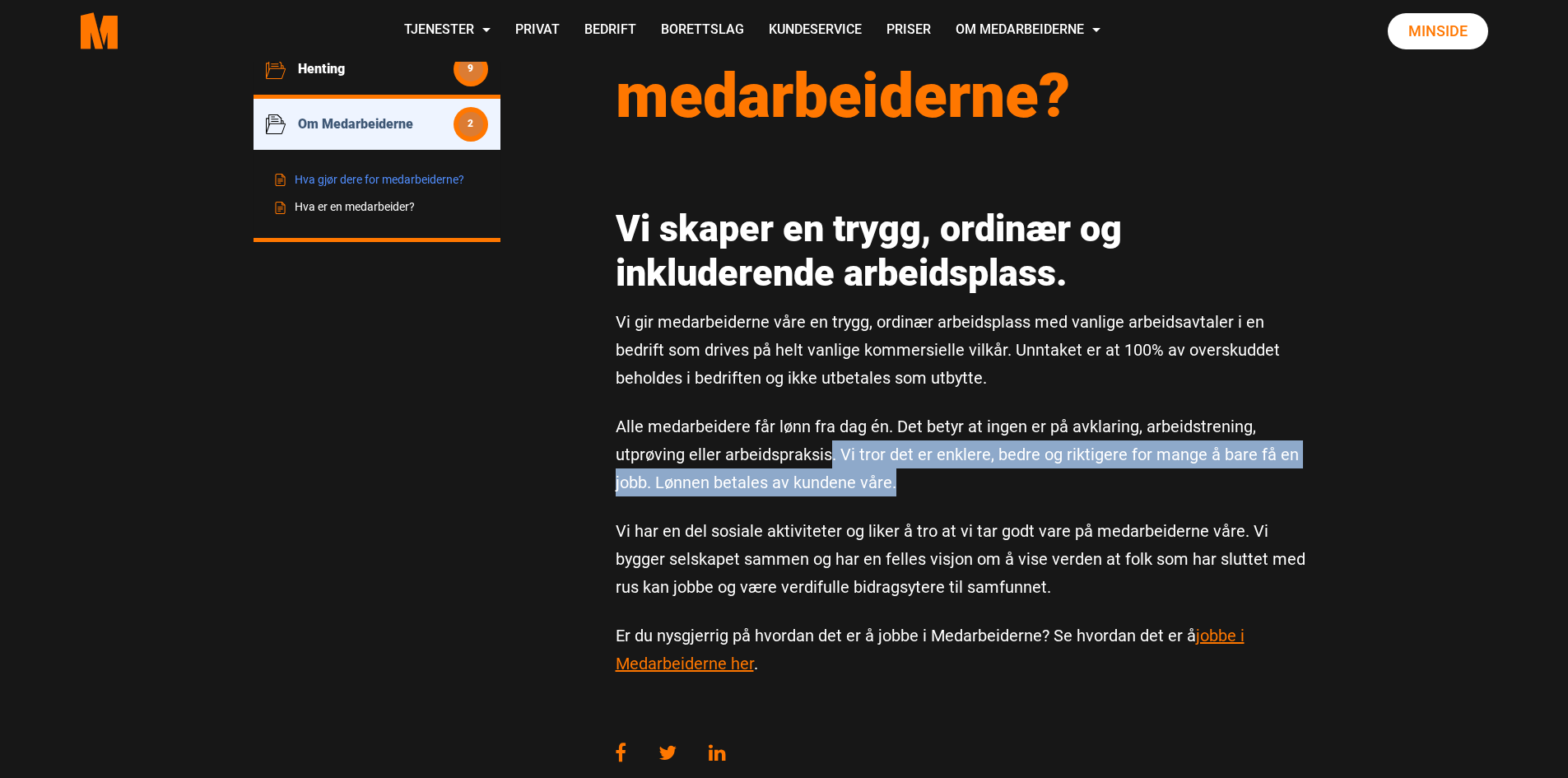
drag, startPoint x: 1018, startPoint y: 459, endPoint x: 905, endPoint y: 492, distance: 117.7
click at [905, 492] on p "Alle medarbeidere får lønn fra dag én. Det betyr at ingen er på avklaring, arbe…" at bounding box center [965, 454] width 700 height 84
click at [875, 487] on p "Alle medarbeidere får lønn fra dag én. Det betyr at ingen er på avklaring, arbe…" at bounding box center [965, 454] width 700 height 84
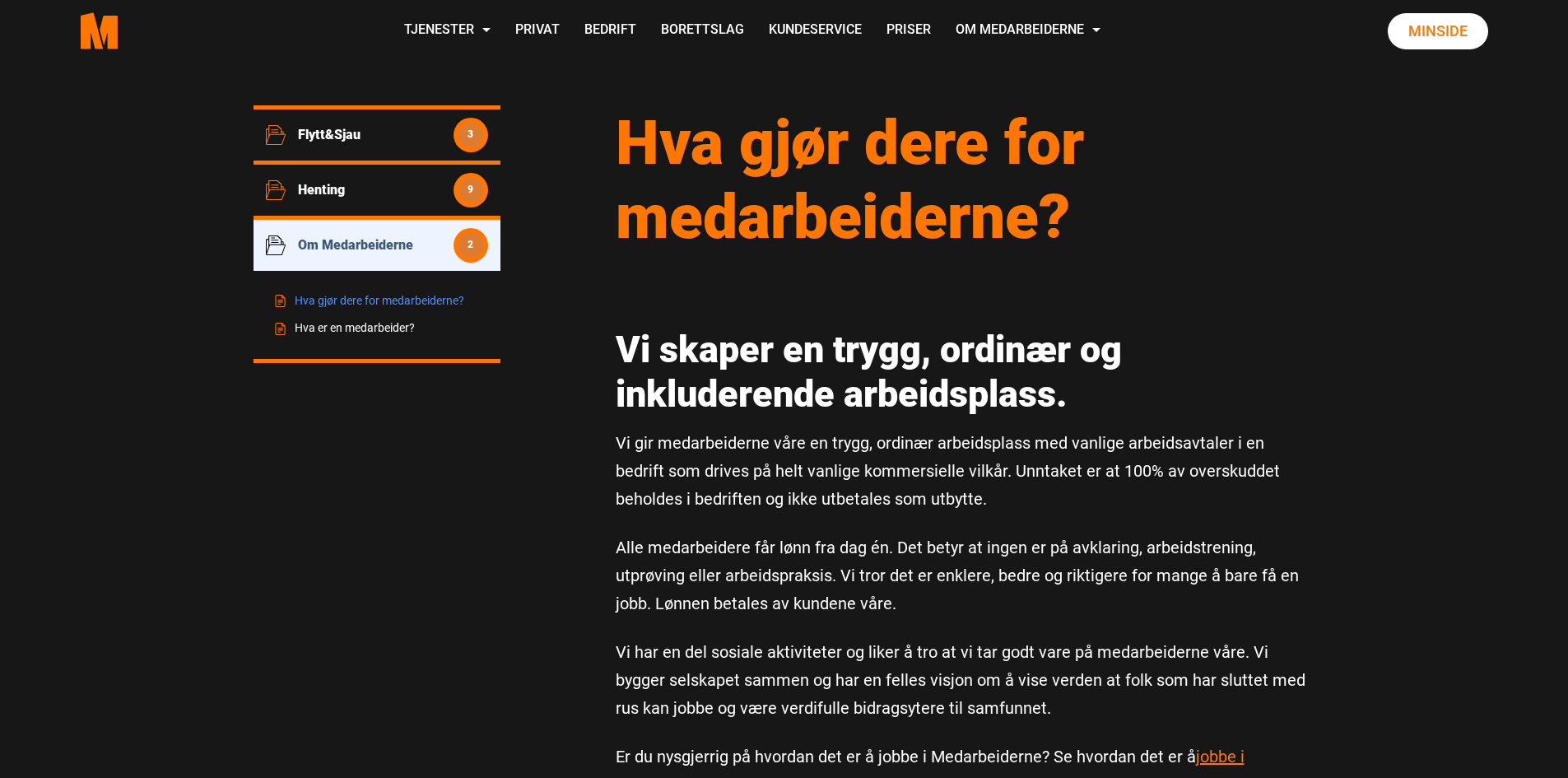
scroll to position [0, 0]
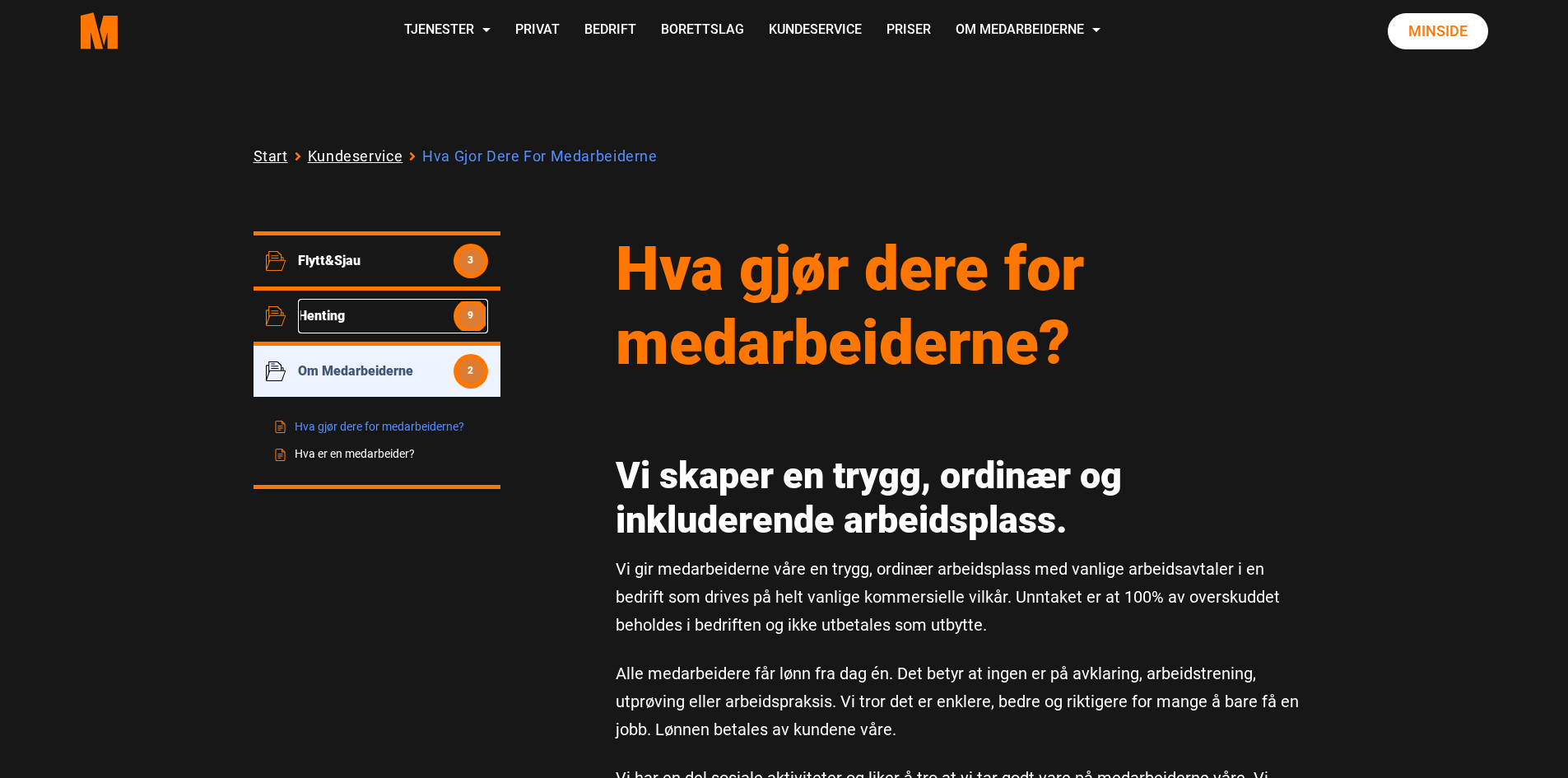
click at [397, 320] on span "Henting" at bounding box center [376, 316] width 155 height 16
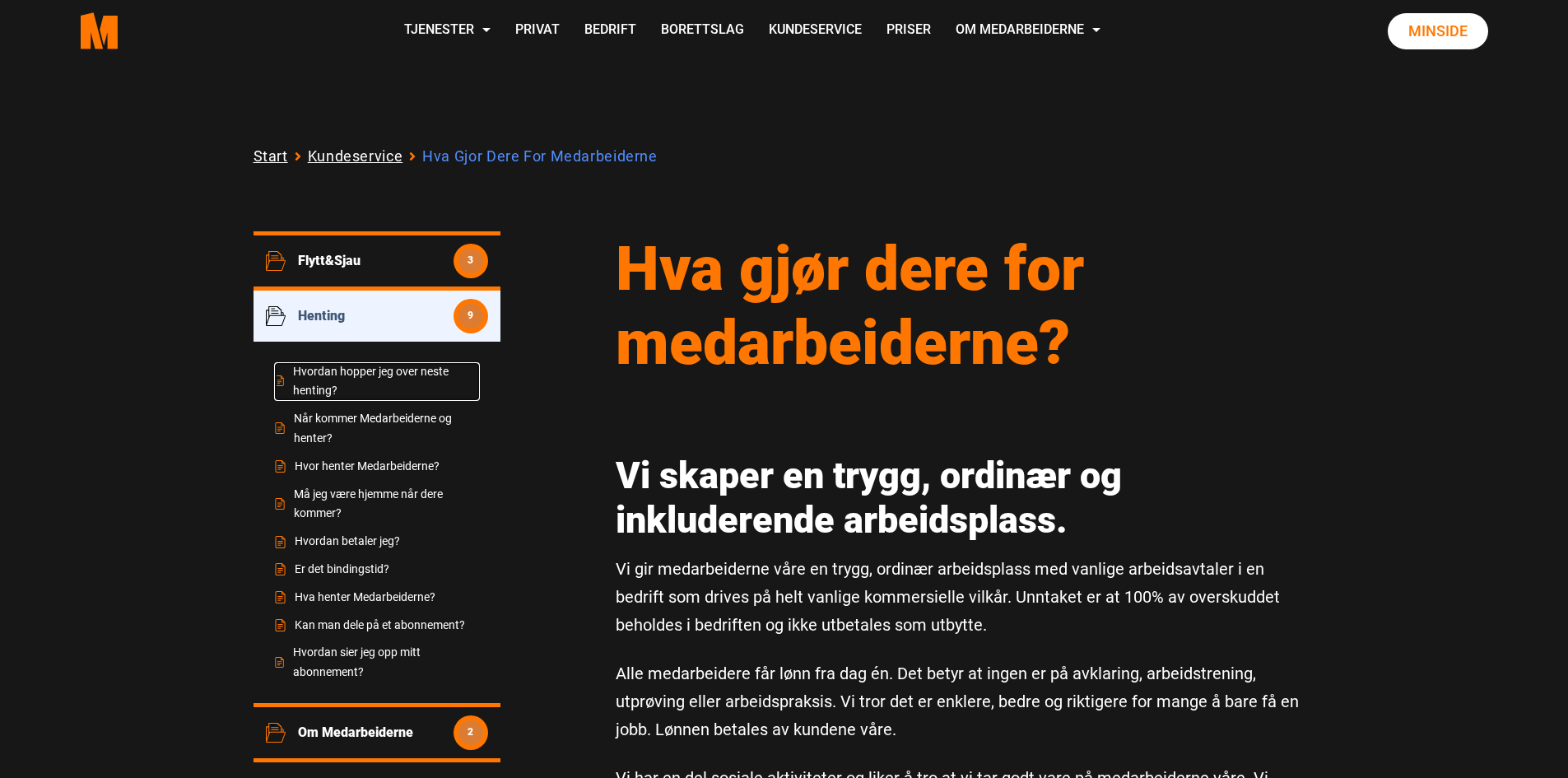
click at [386, 375] on link "Hvordan hopper jeg over neste henting?" at bounding box center [376, 382] width 206 height 40
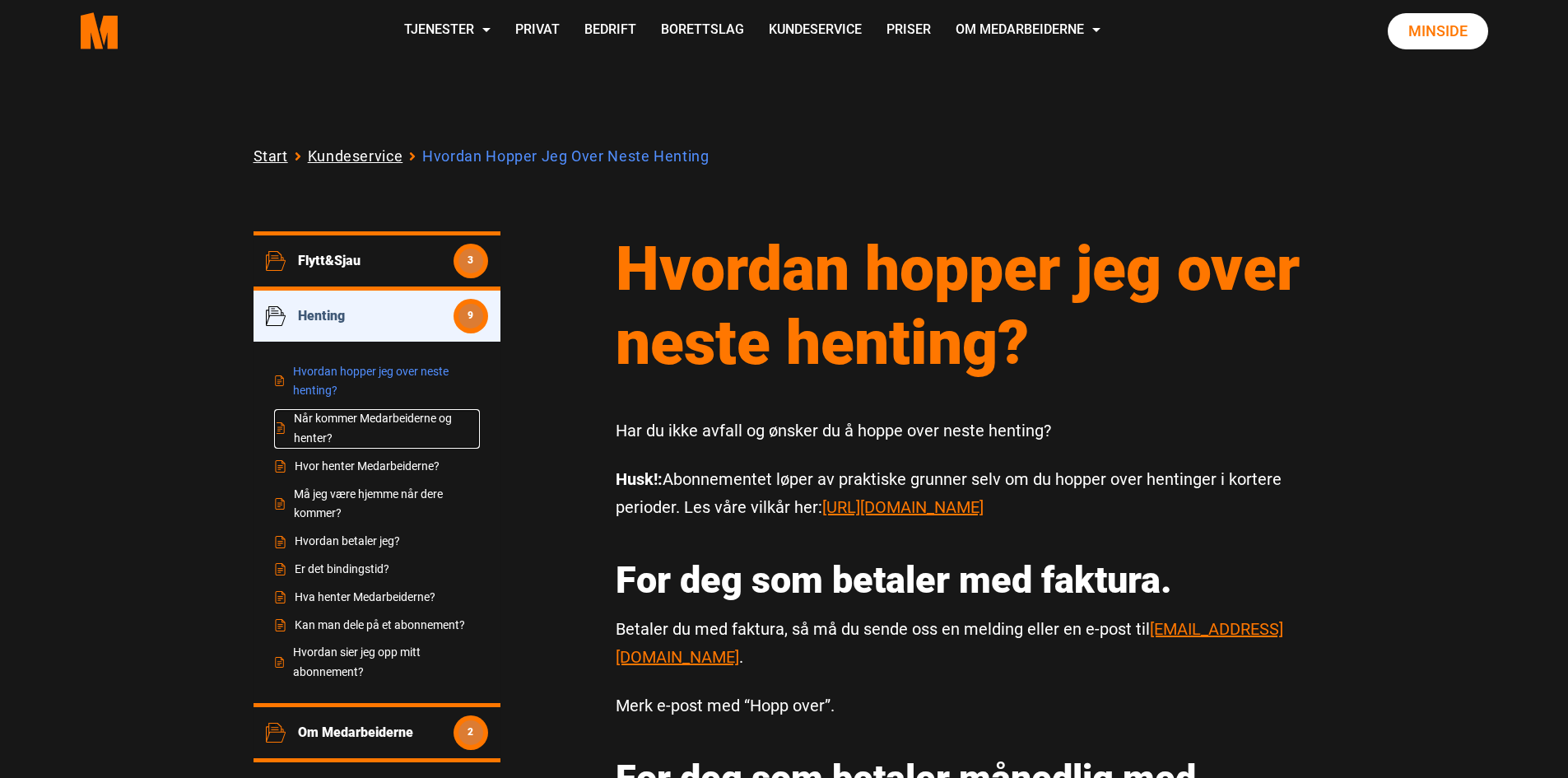
click at [377, 413] on link "Når kommer Medarbeiderne og henter?" at bounding box center [376, 429] width 206 height 40
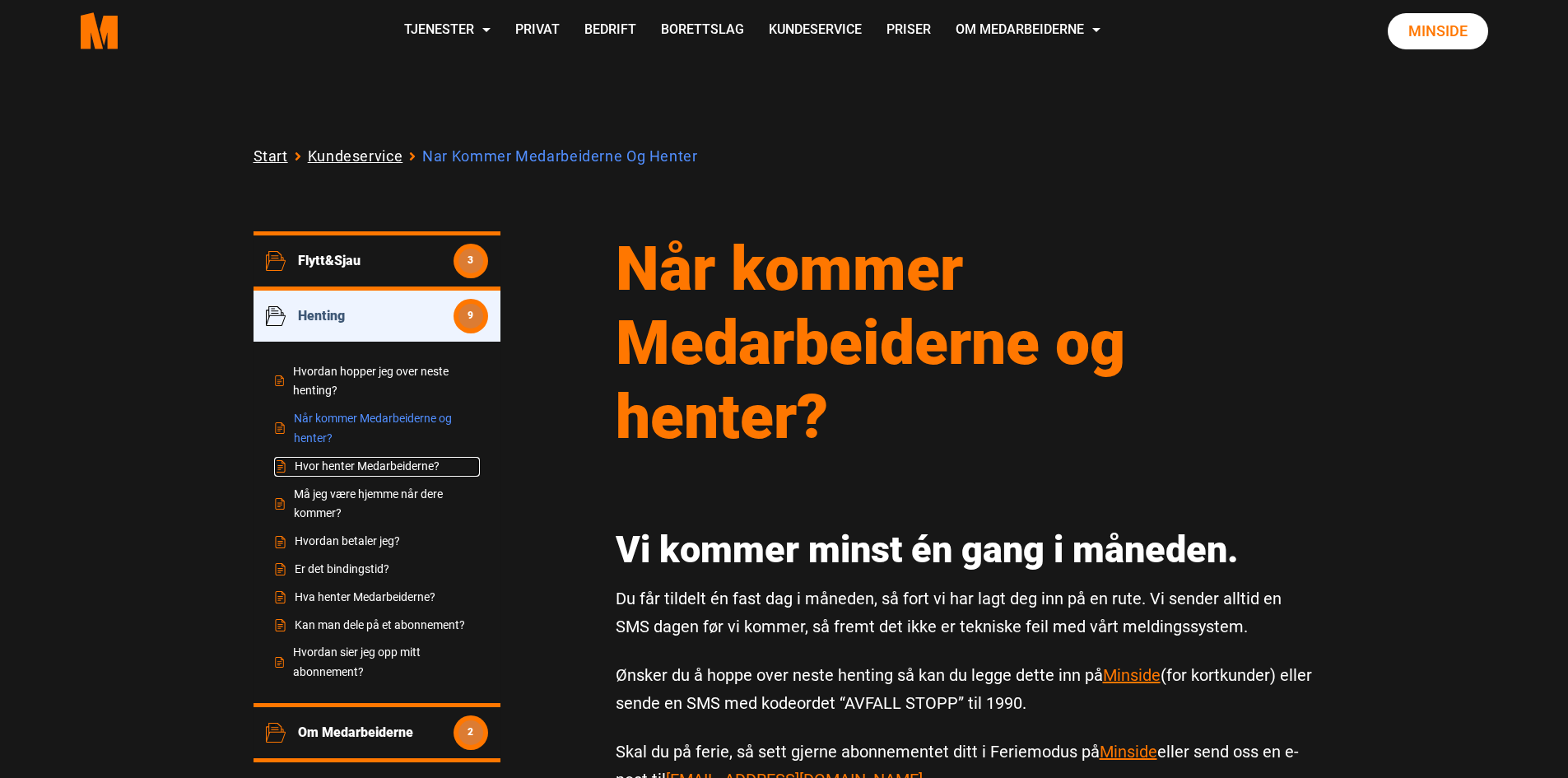
click at [397, 461] on link "Hvor henter Medarbeiderne?" at bounding box center [376, 466] width 206 height 20
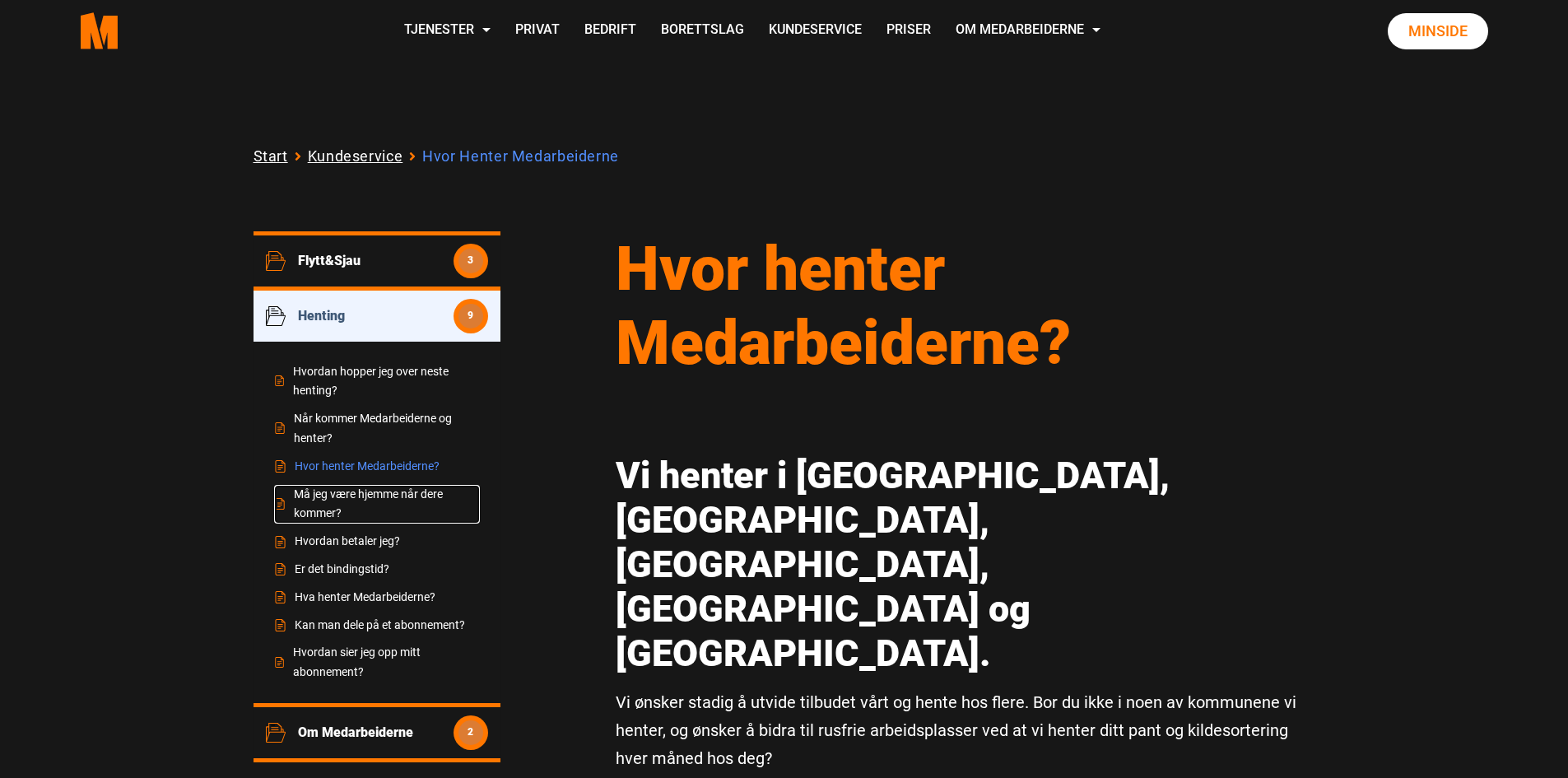
click at [392, 494] on link "Må jeg være hjemme når dere kommer?" at bounding box center [376, 505] width 206 height 40
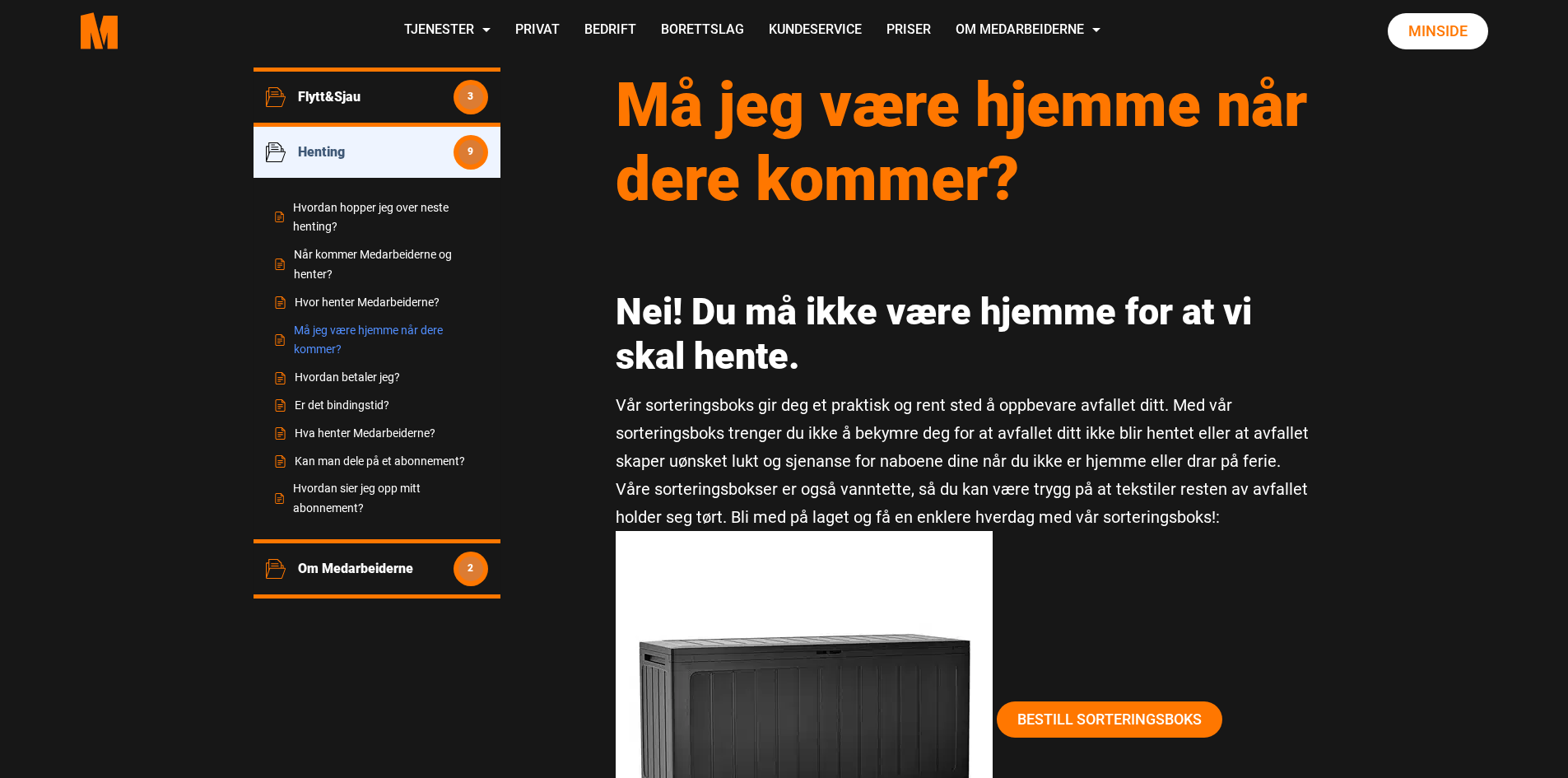
scroll to position [165, 0]
click at [797, 332] on h2 "Nei! Du må ikke være hjemme for at vi skal hente." at bounding box center [965, 334] width 700 height 89
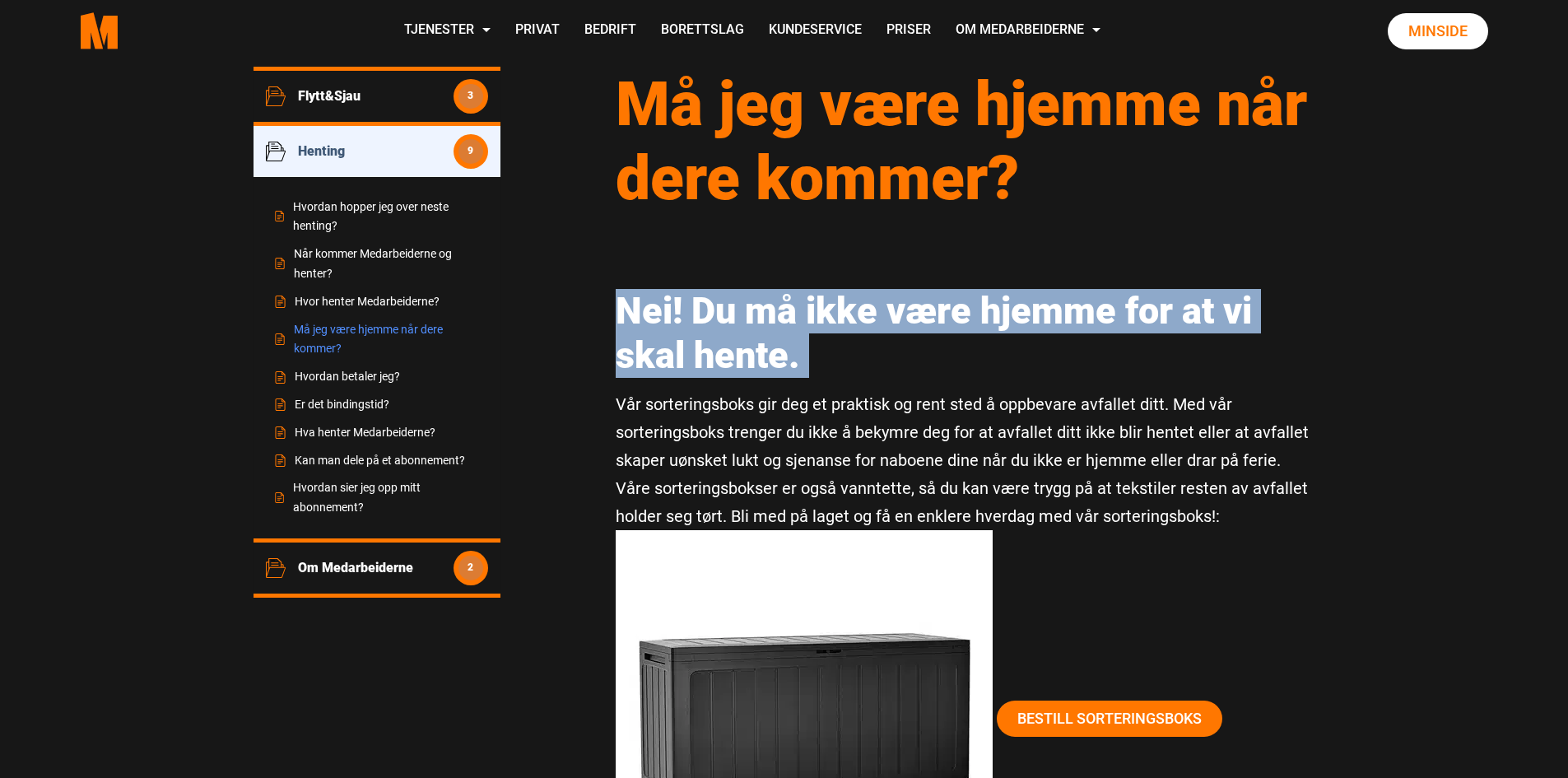
click at [797, 332] on h2 "Nei! Du må ikke være hjemme for at vi skal hente." at bounding box center [965, 334] width 700 height 89
click at [828, 336] on h2 "Nei! Du må ikke være hjemme for at vi skal hente." at bounding box center [965, 334] width 700 height 89
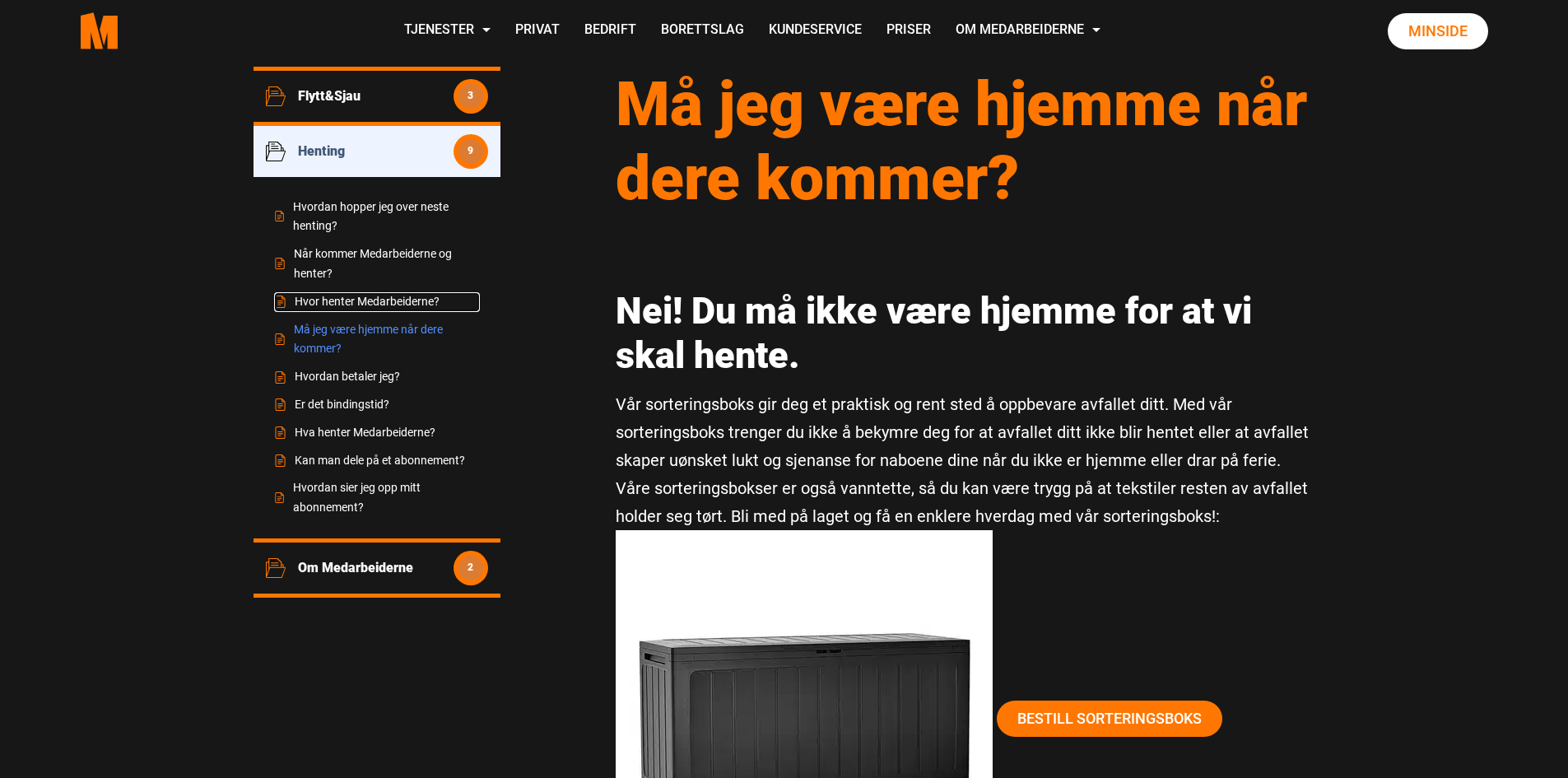
click at [358, 300] on link "Hvor henter Medarbeiderne?" at bounding box center [376, 301] width 206 height 20
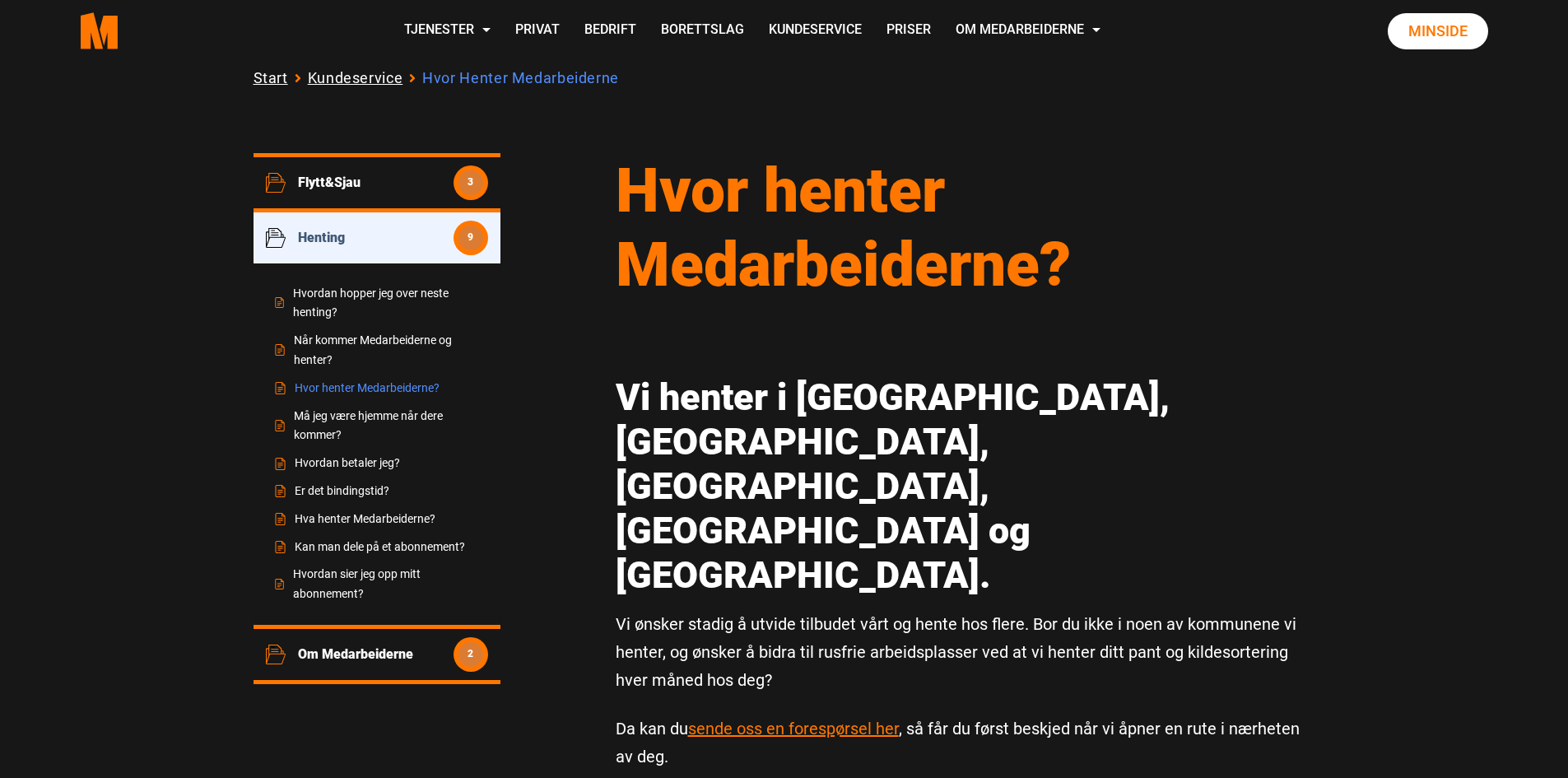
scroll to position [82, 0]
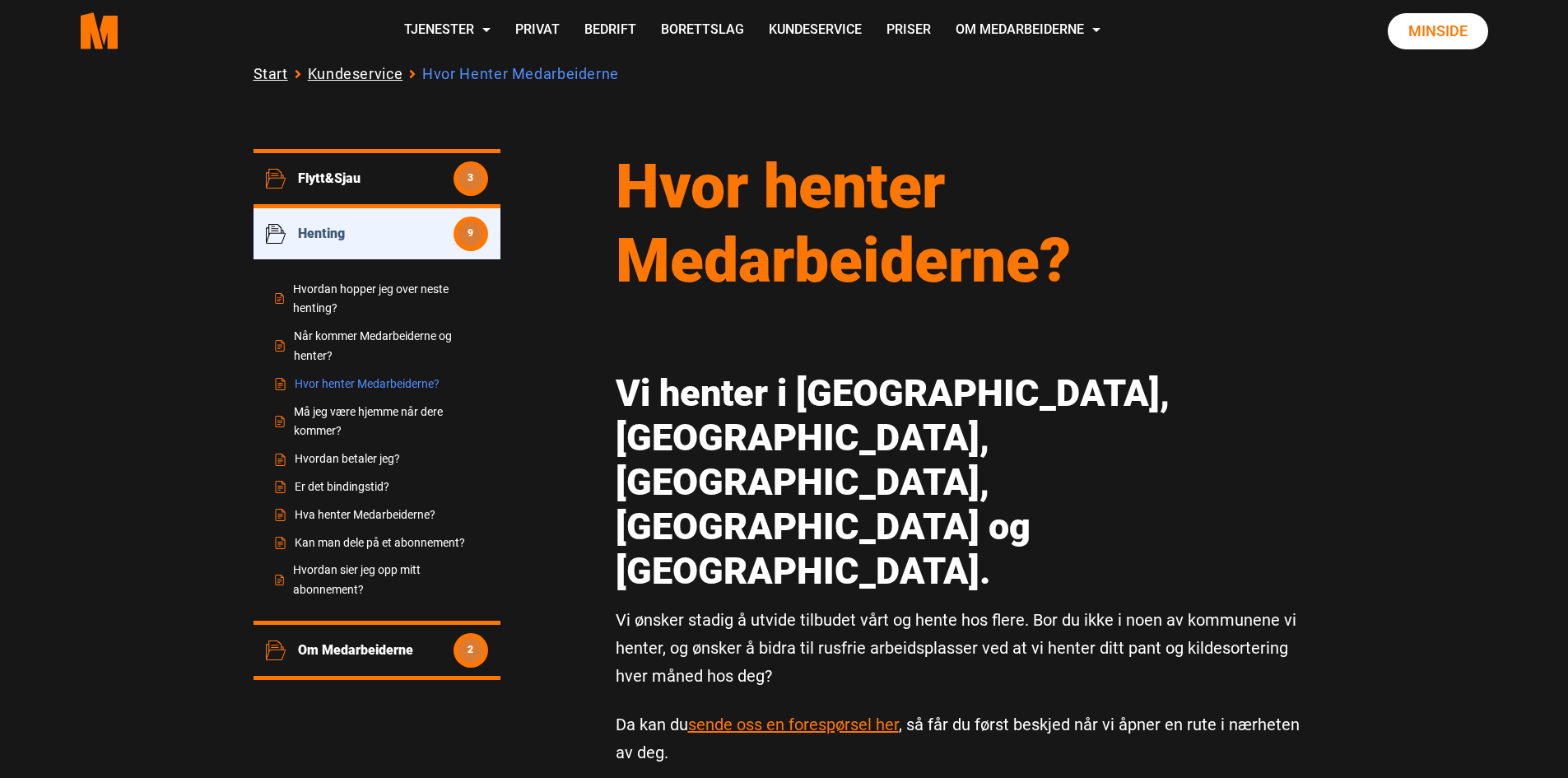
click at [820, 606] on p "Vi ønsker stadig å utvide tilbudet vårt og hente hos flere. Bor du ikke i noen …" at bounding box center [965, 648] width 700 height 84
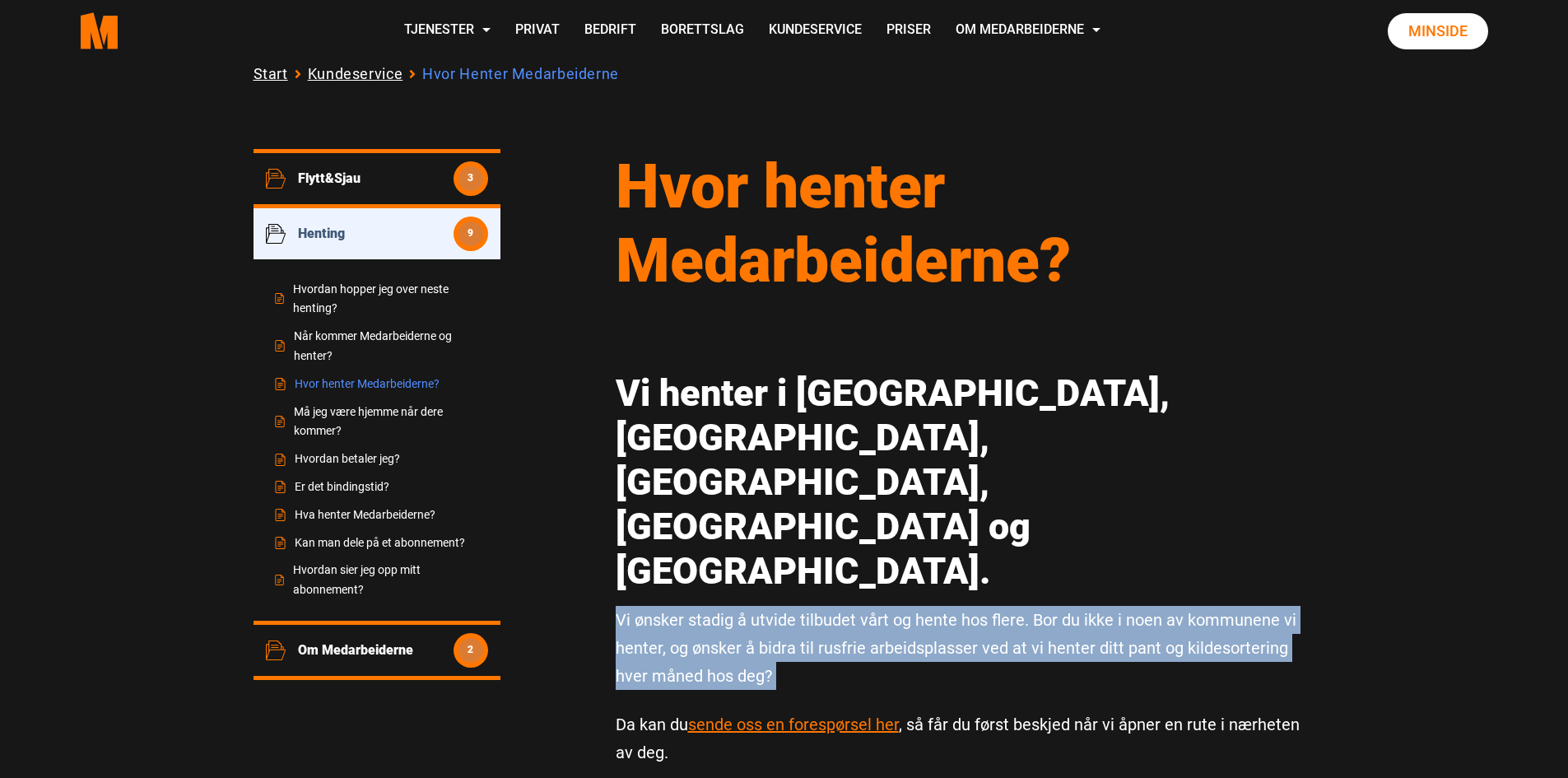
click at [820, 606] on p "Vi ønsker stadig å utvide tilbudet vårt og hente hos flere. Bor du ikke i noen …" at bounding box center [965, 648] width 700 height 84
click at [902, 606] on p "Vi ønsker stadig å utvide tilbudet vårt og hente hos flere. Bor du ikke i noen …" at bounding box center [965, 648] width 700 height 84
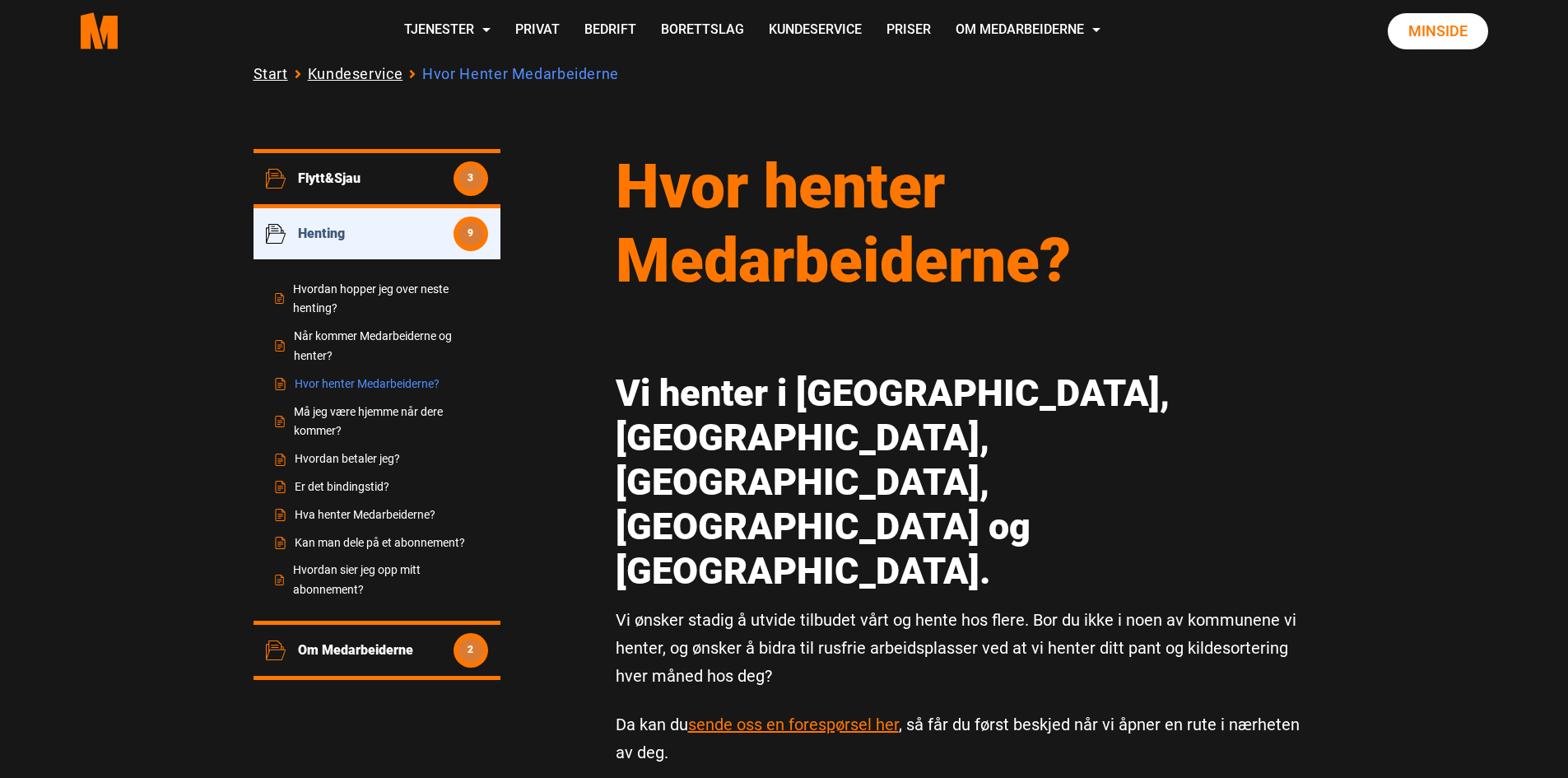
click at [983, 564] on div "Vi henter i [GEOGRAPHIC_DATA], [GEOGRAPHIC_DATA], [GEOGRAPHIC_DATA], [GEOGRAPHI…" at bounding box center [965, 561] width 725 height 453
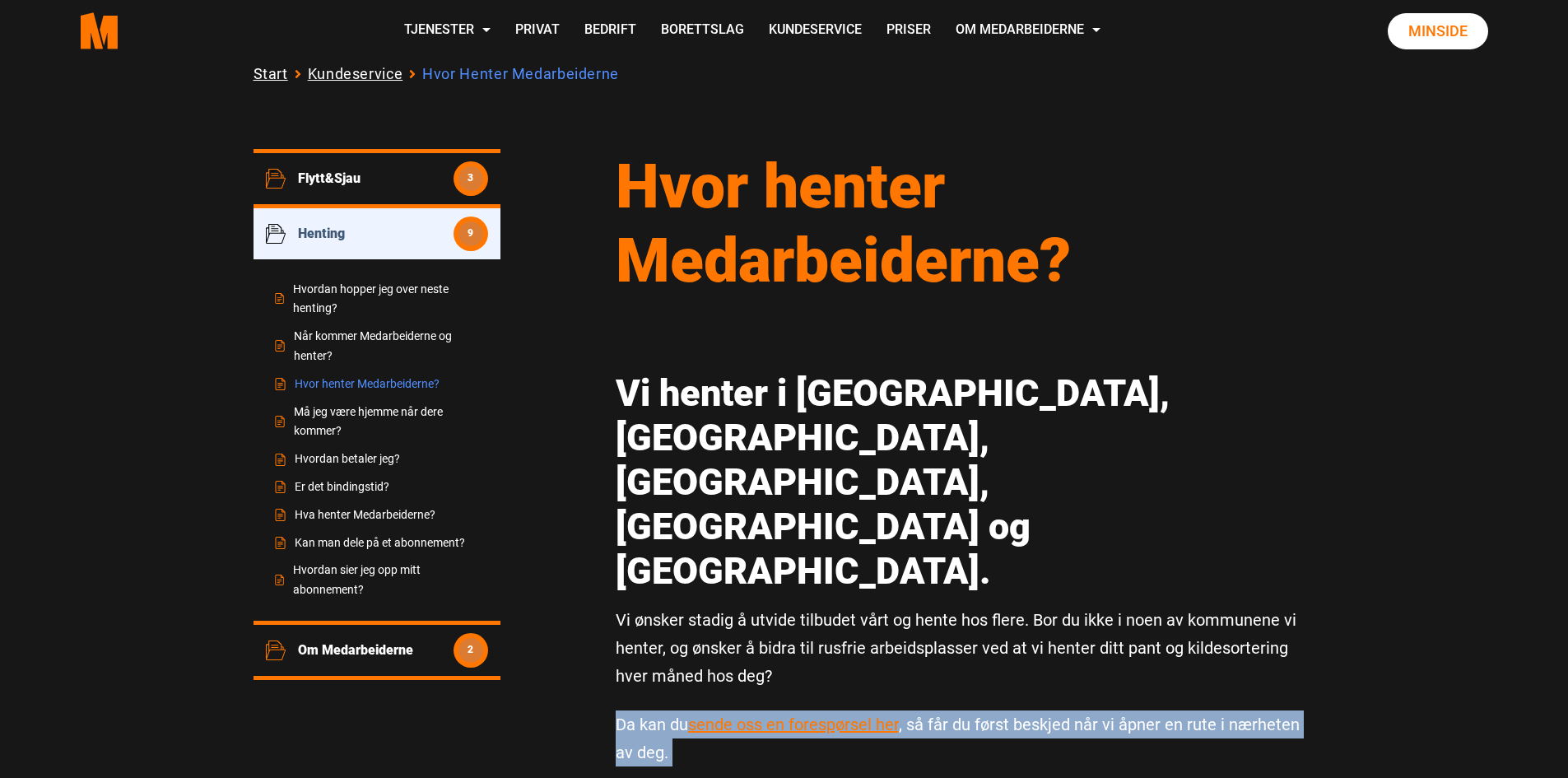
click at [983, 564] on div "Vi henter i [GEOGRAPHIC_DATA], [GEOGRAPHIC_DATA], [GEOGRAPHIC_DATA], [GEOGRAPHI…" at bounding box center [965, 561] width 725 height 453
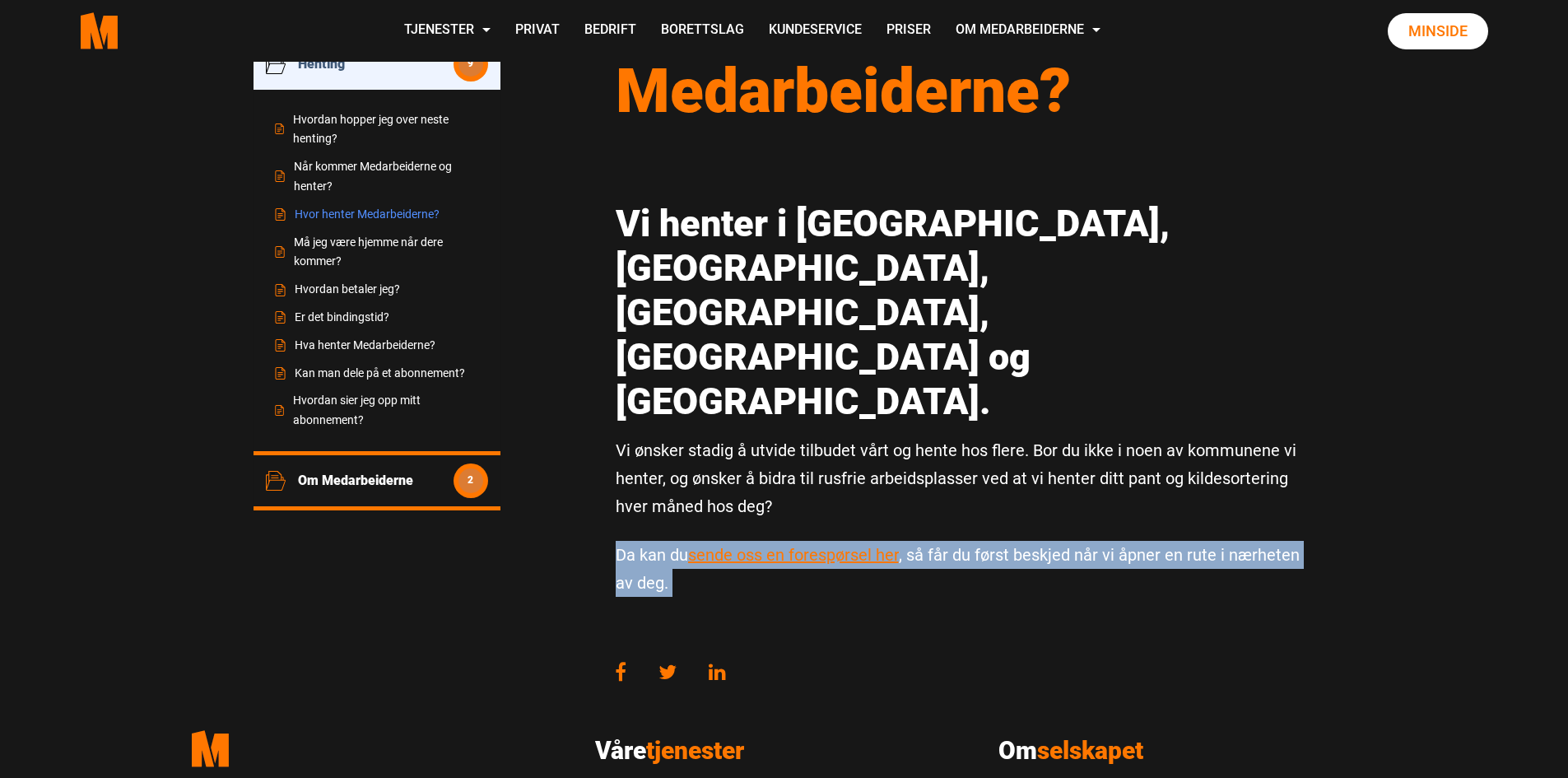
scroll to position [0, 0]
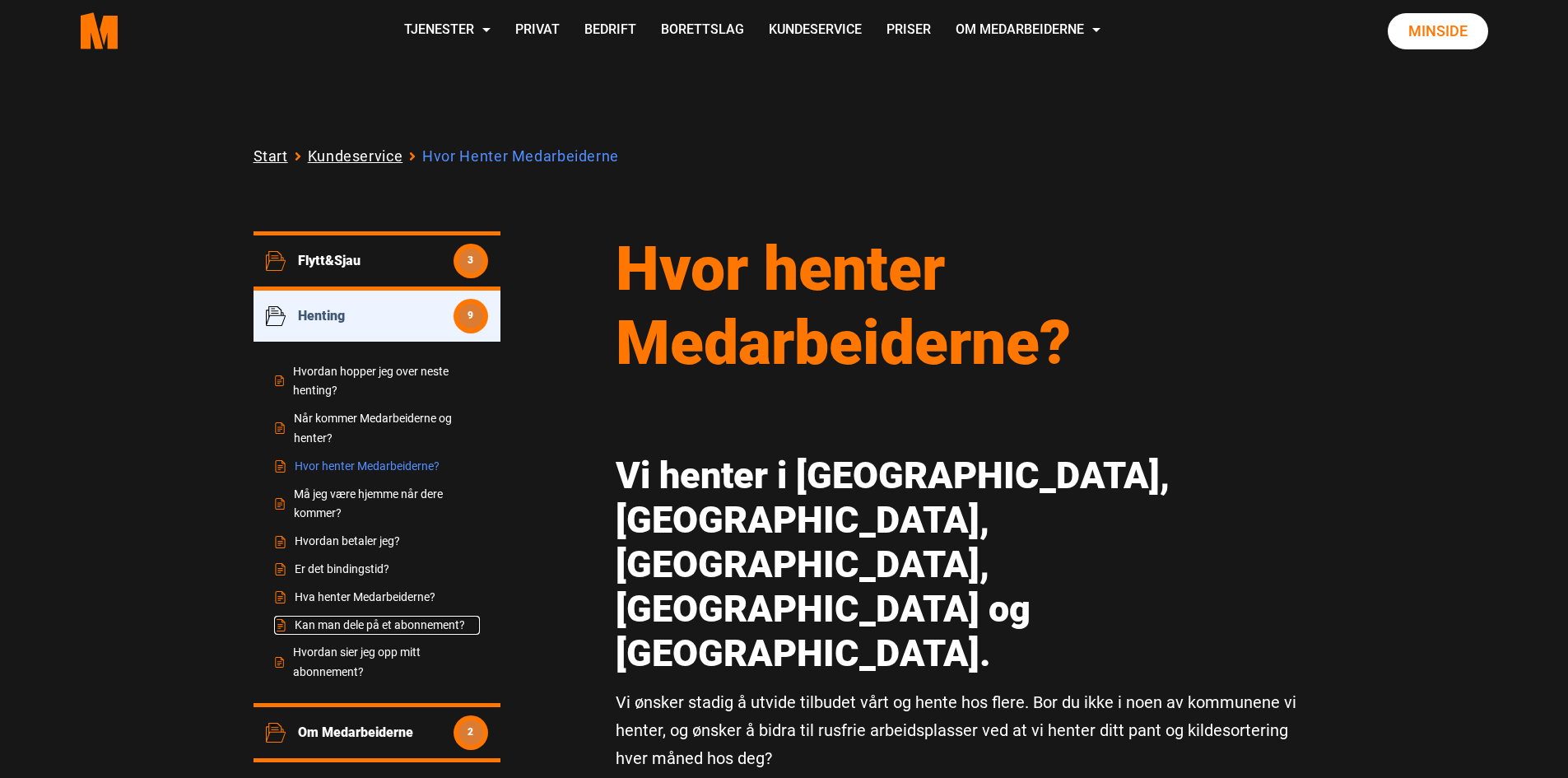
click at [387, 627] on link "Kan man dele på et abonnement?" at bounding box center [376, 625] width 206 height 20
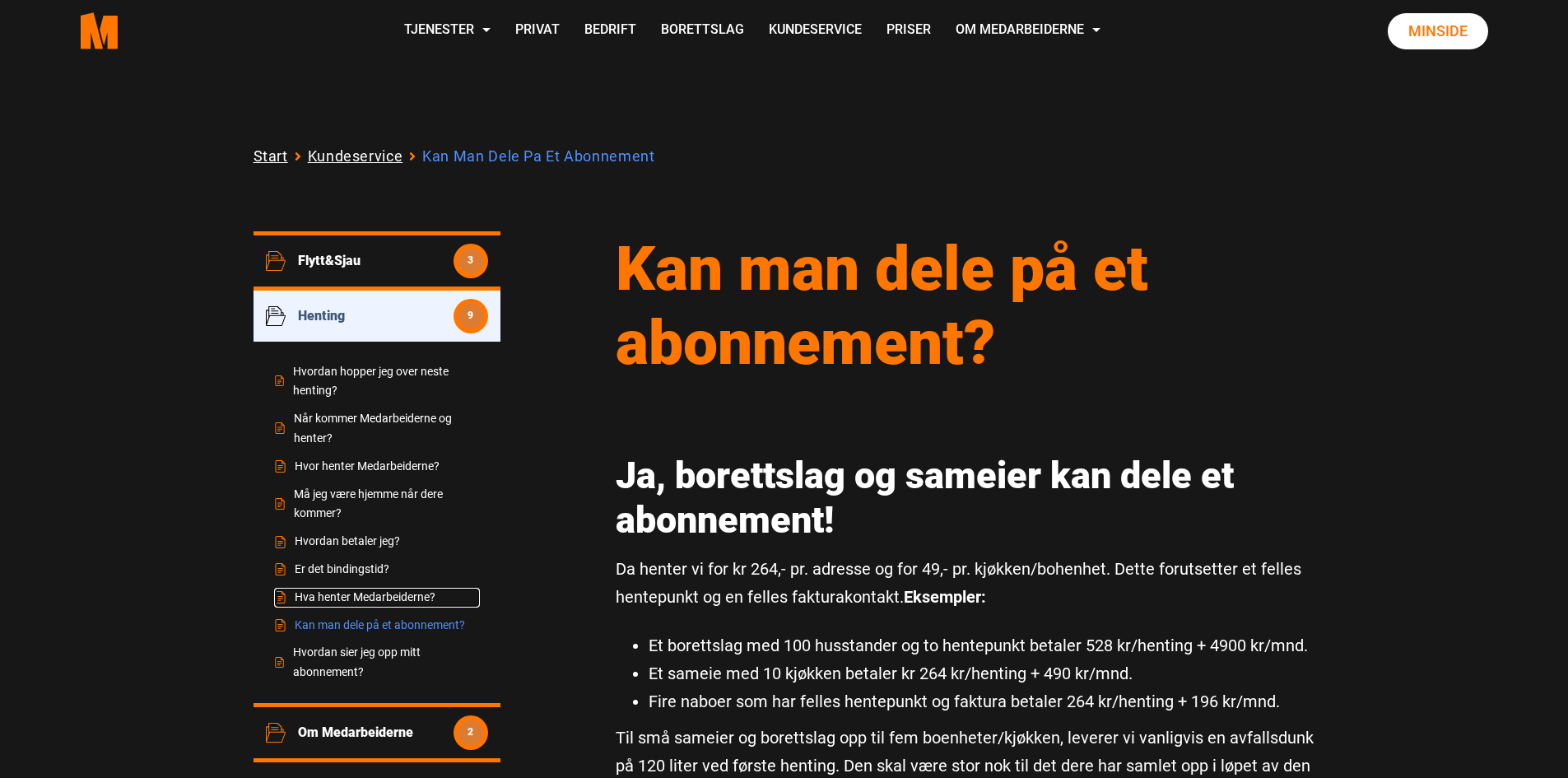
click at [387, 596] on link "Hva henter Medarbeiderne?" at bounding box center [376, 597] width 206 height 20
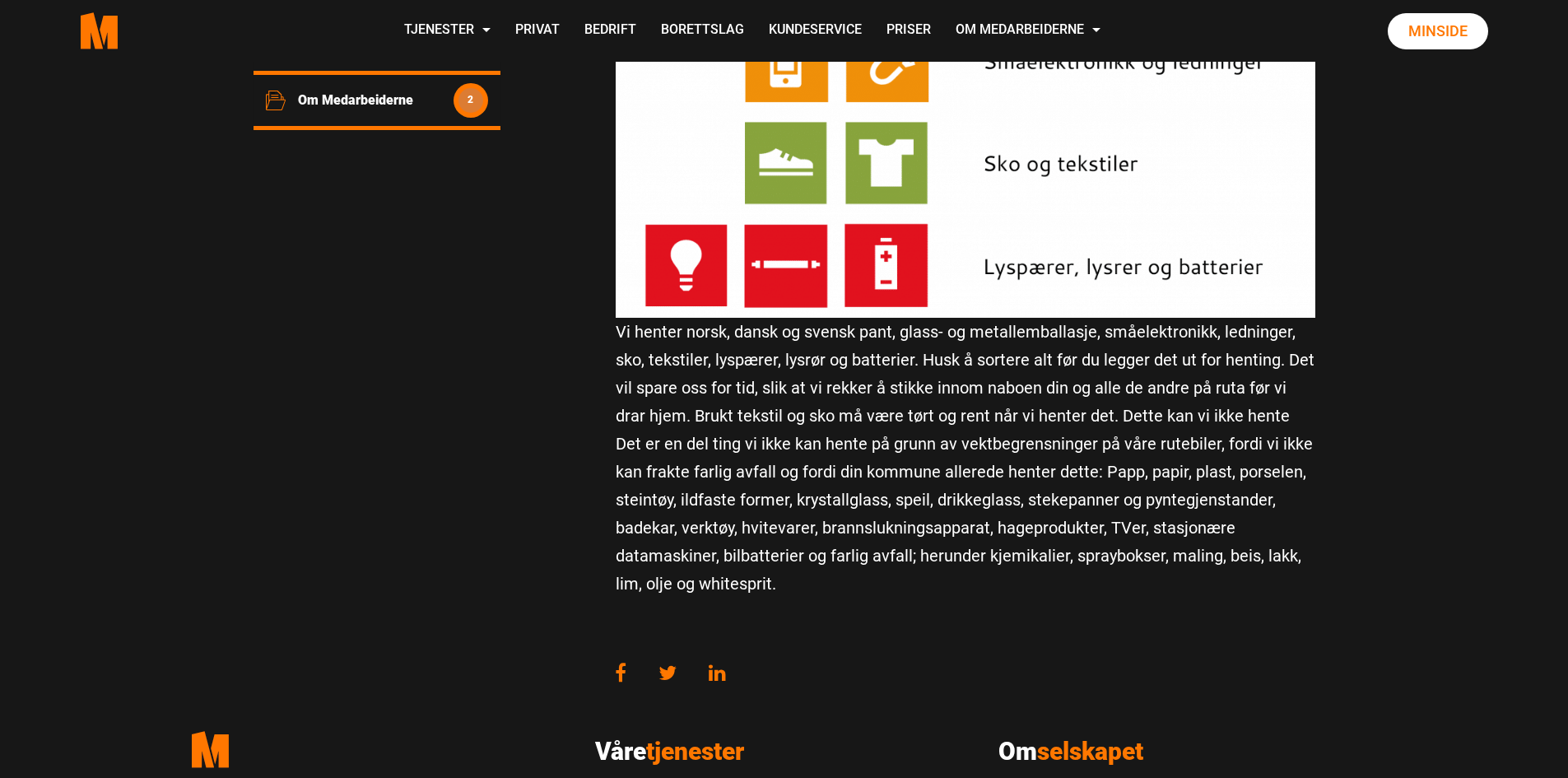
scroll to position [741, 0]
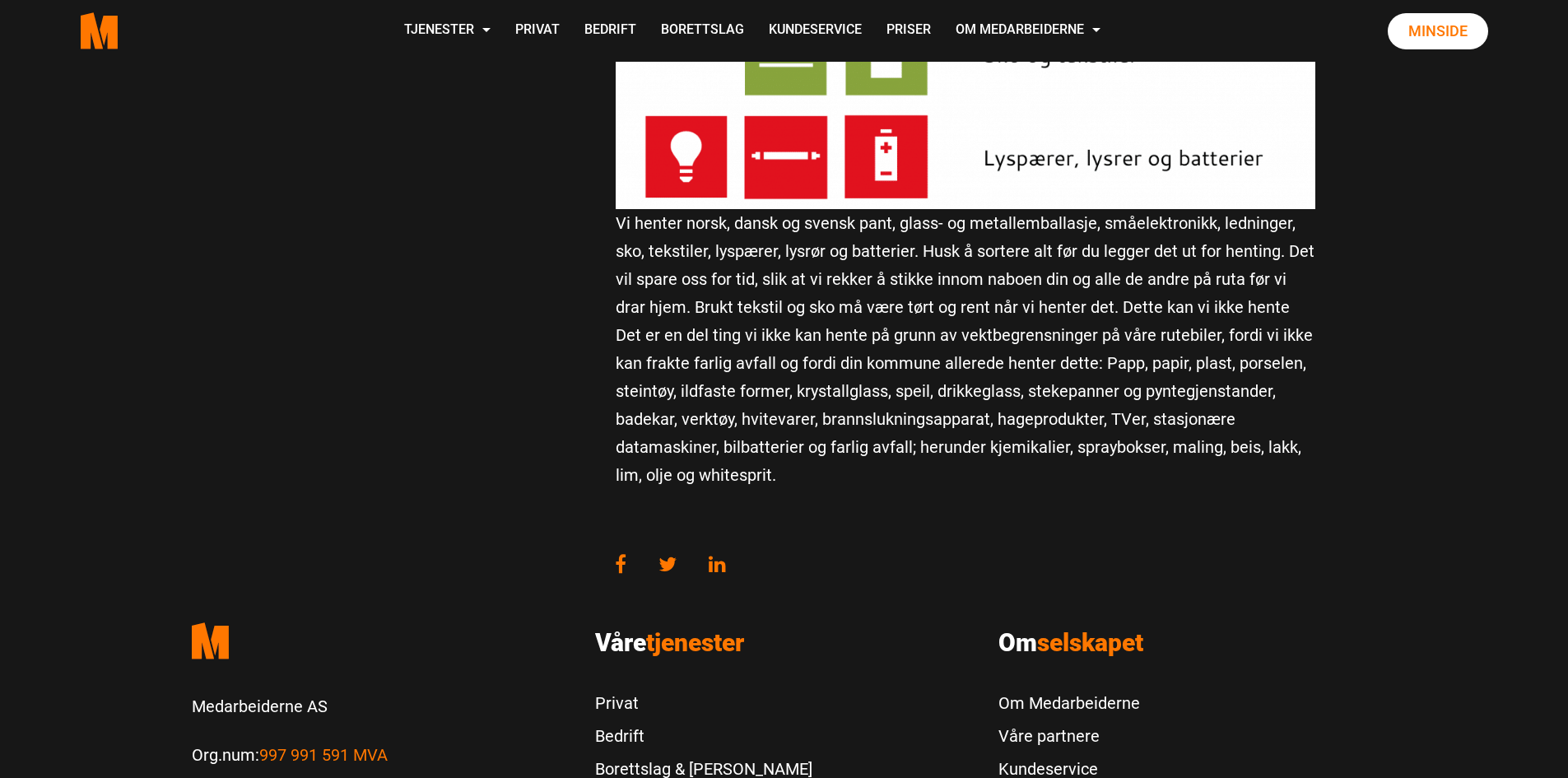
click at [944, 317] on p "Vi henter norsk, dansk og svensk pant, glass- og metallemballasje, småelektroni…" at bounding box center [965, 82] width 700 height 814
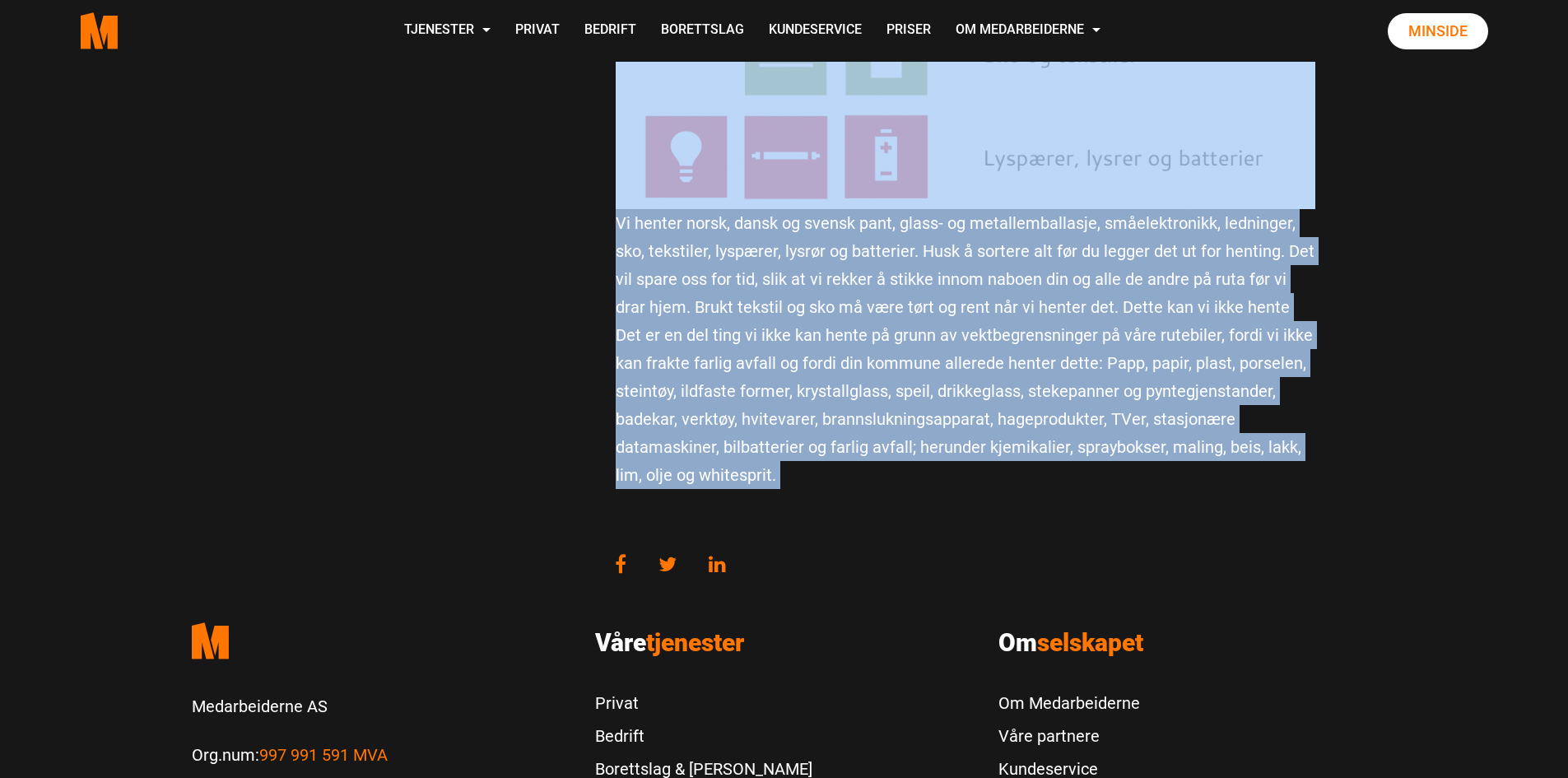
click at [944, 317] on p "Vi henter norsk, dansk og svensk pant, glass- og metallemballasje, småelektroni…" at bounding box center [965, 82] width 700 height 814
click at [1004, 333] on p "Vi henter norsk, dansk og svensk pant, glass- og metallemballasje, småelektroni…" at bounding box center [965, 82] width 700 height 814
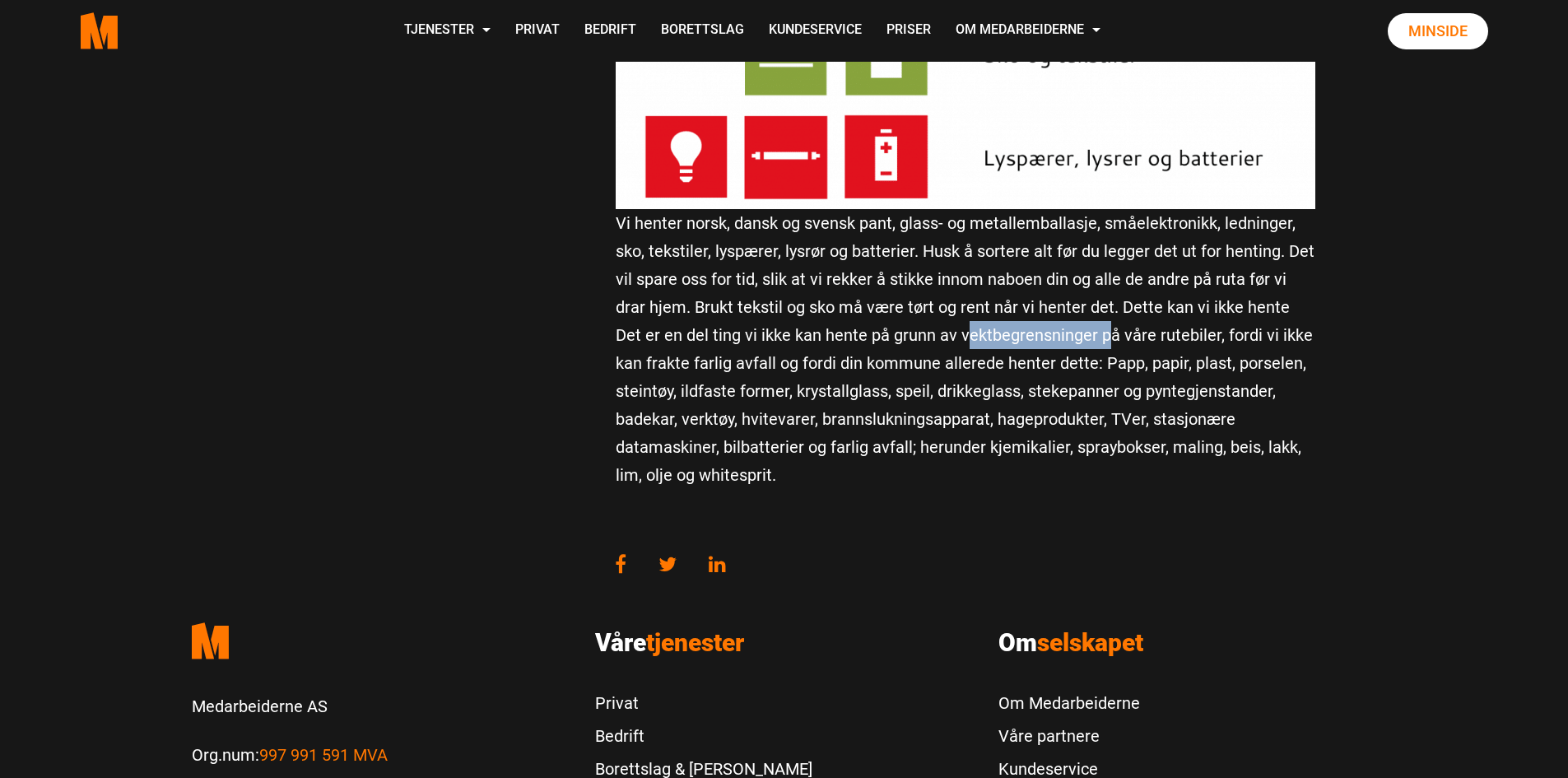
click at [1004, 333] on p "Vi henter norsk, dansk og svensk pant, glass- og metallemballasje, småelektroni…" at bounding box center [965, 82] width 700 height 814
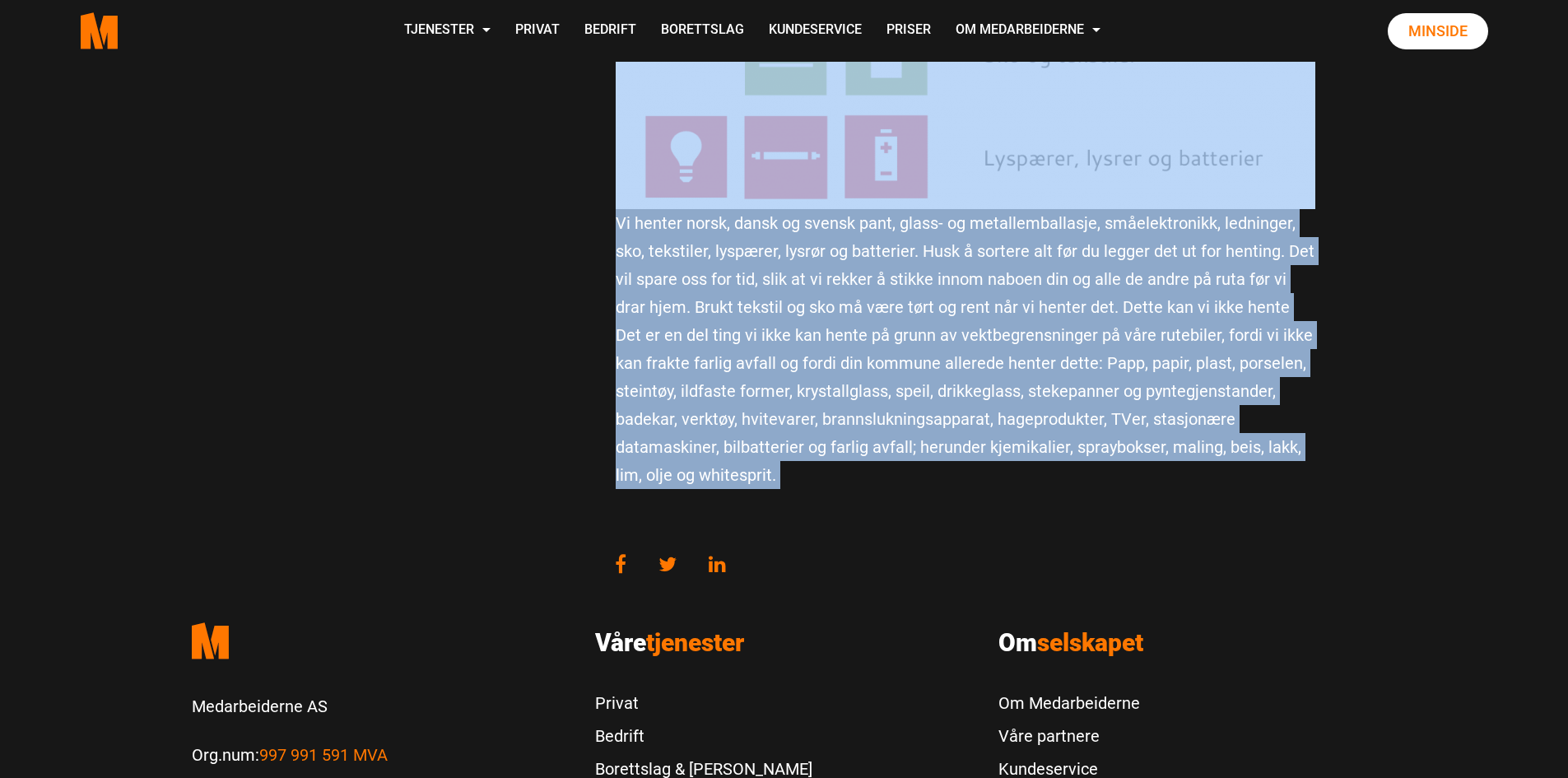
click at [1004, 333] on p "Vi henter norsk, dansk og svensk pant, glass- og metallemballasje, småelektroni…" at bounding box center [965, 82] width 700 height 814
click at [1030, 336] on p "Vi henter norsk, dansk og svensk pant, glass- og metallemballasje, småelektroni…" at bounding box center [965, 82] width 700 height 814
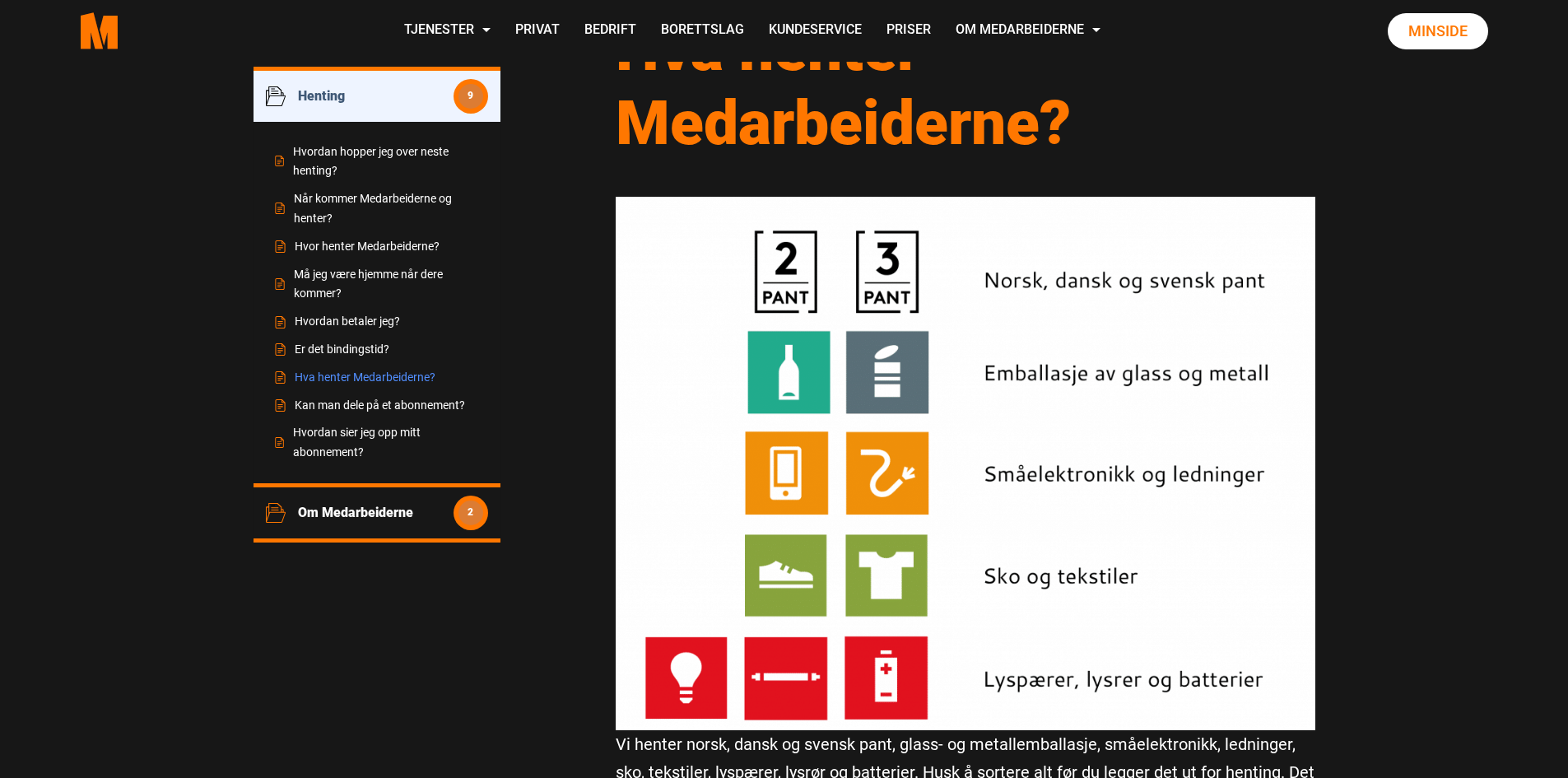
scroll to position [0, 0]
